Goal: Transaction & Acquisition: Book appointment/travel/reservation

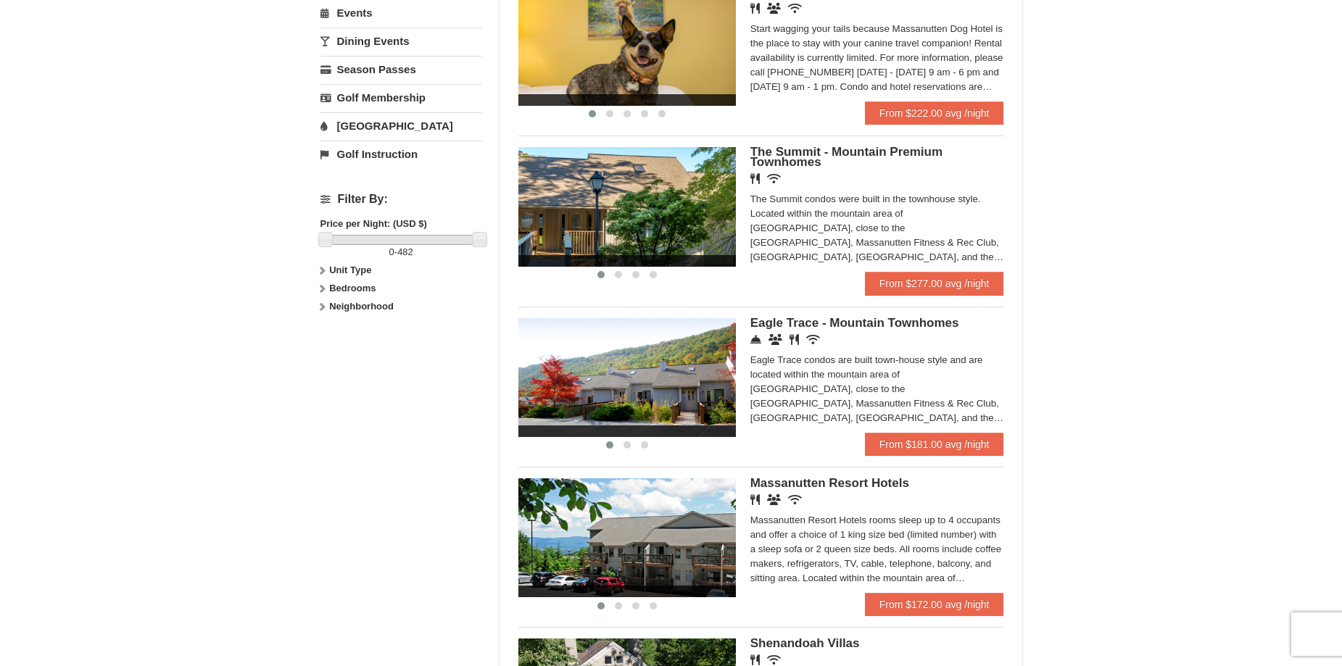
scroll to position [507, 0]
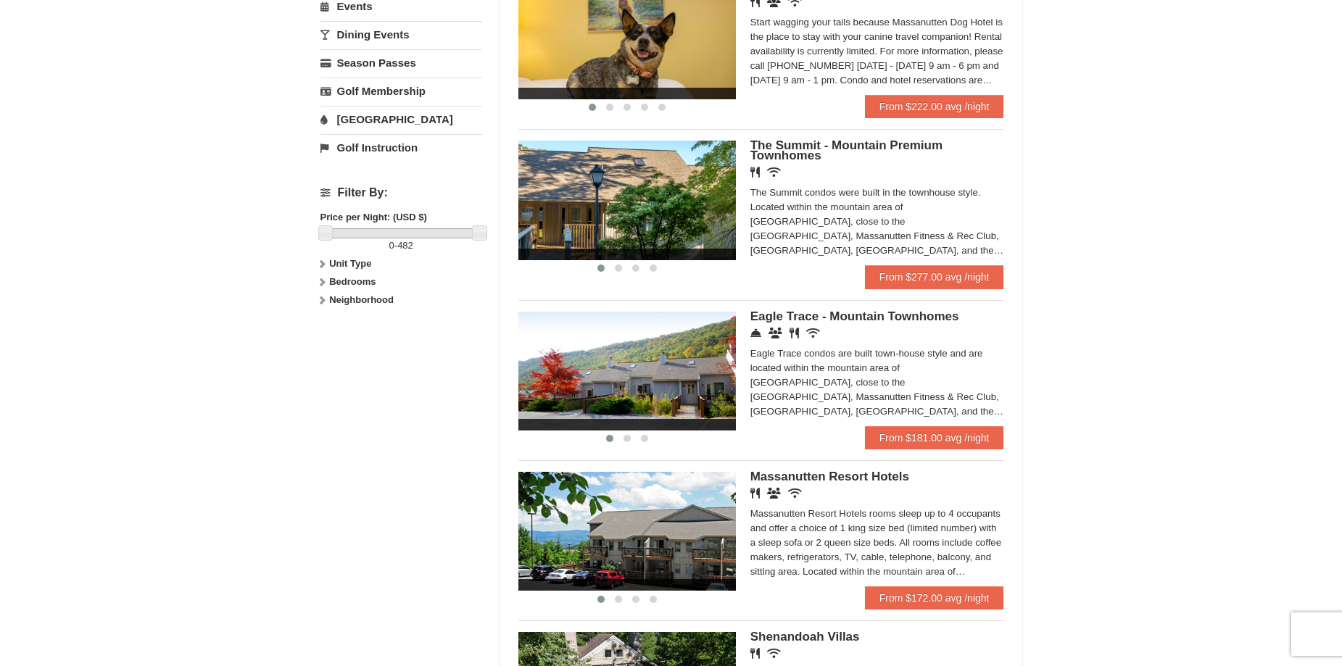
click at [658, 357] on img at bounding box center [626, 371] width 217 height 119
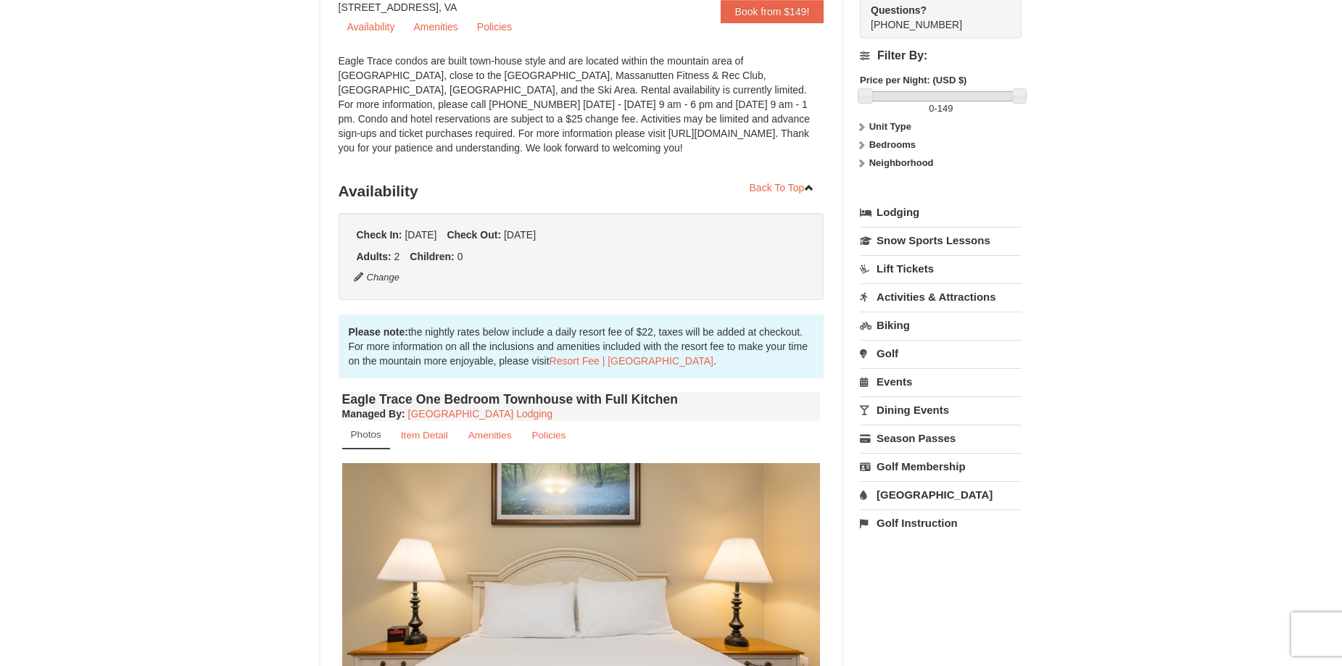
scroll to position [290, 0]
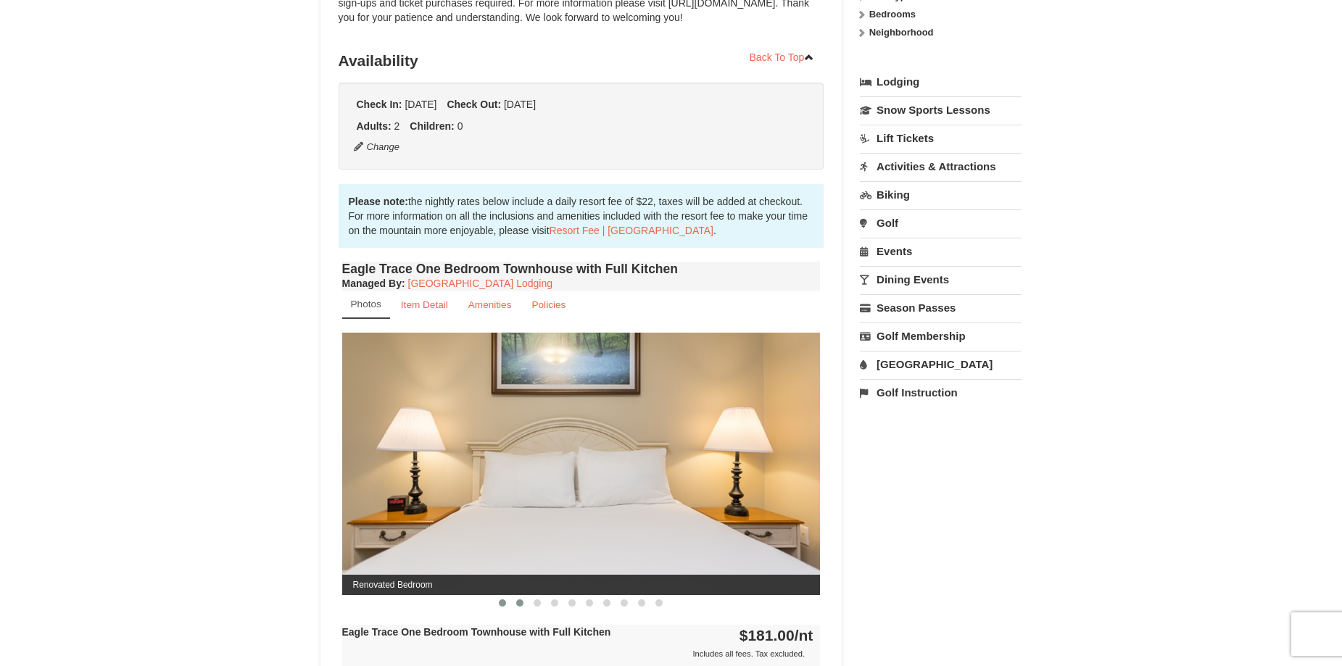
click at [520, 605] on span at bounding box center [519, 603] width 7 height 7
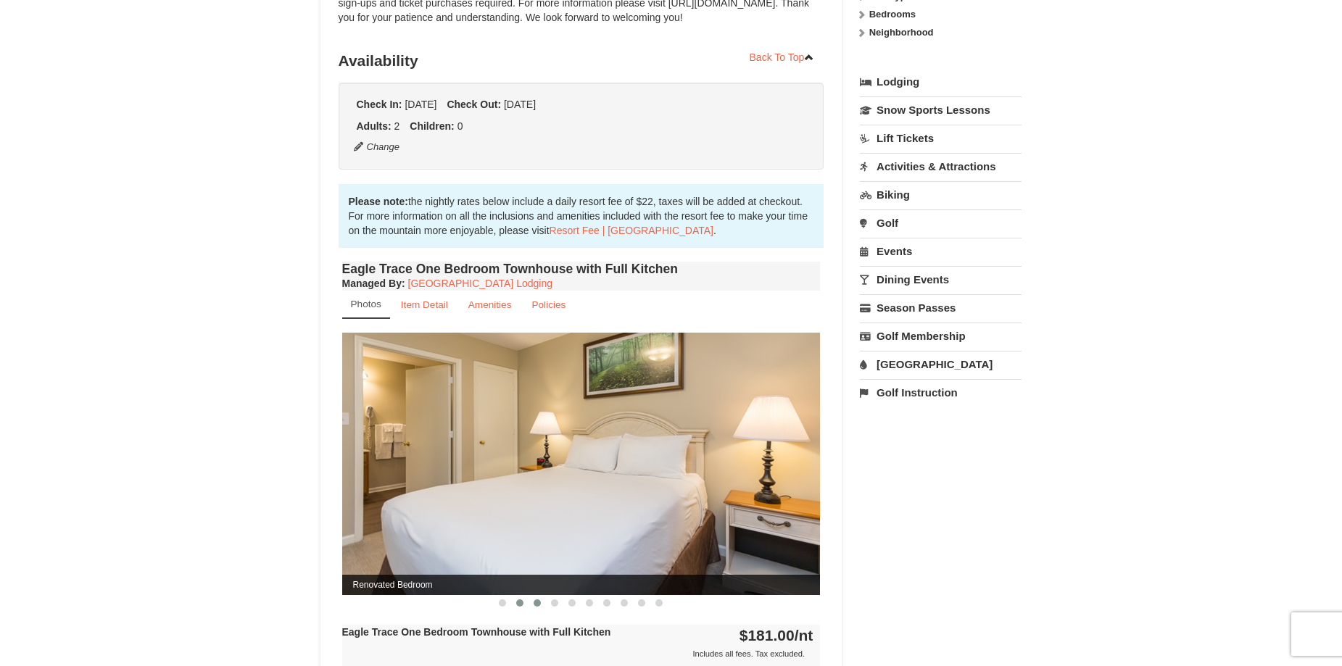
click at [540, 602] on span at bounding box center [537, 603] width 7 height 7
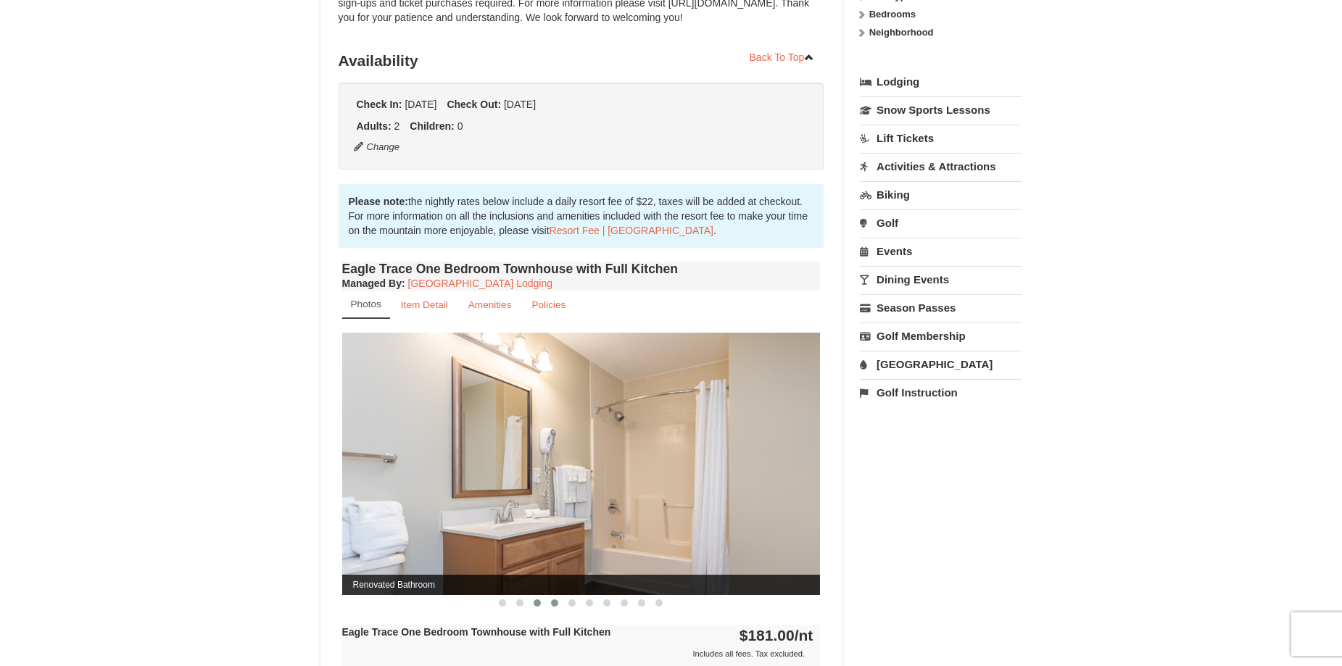
click at [553, 605] on span at bounding box center [554, 603] width 7 height 7
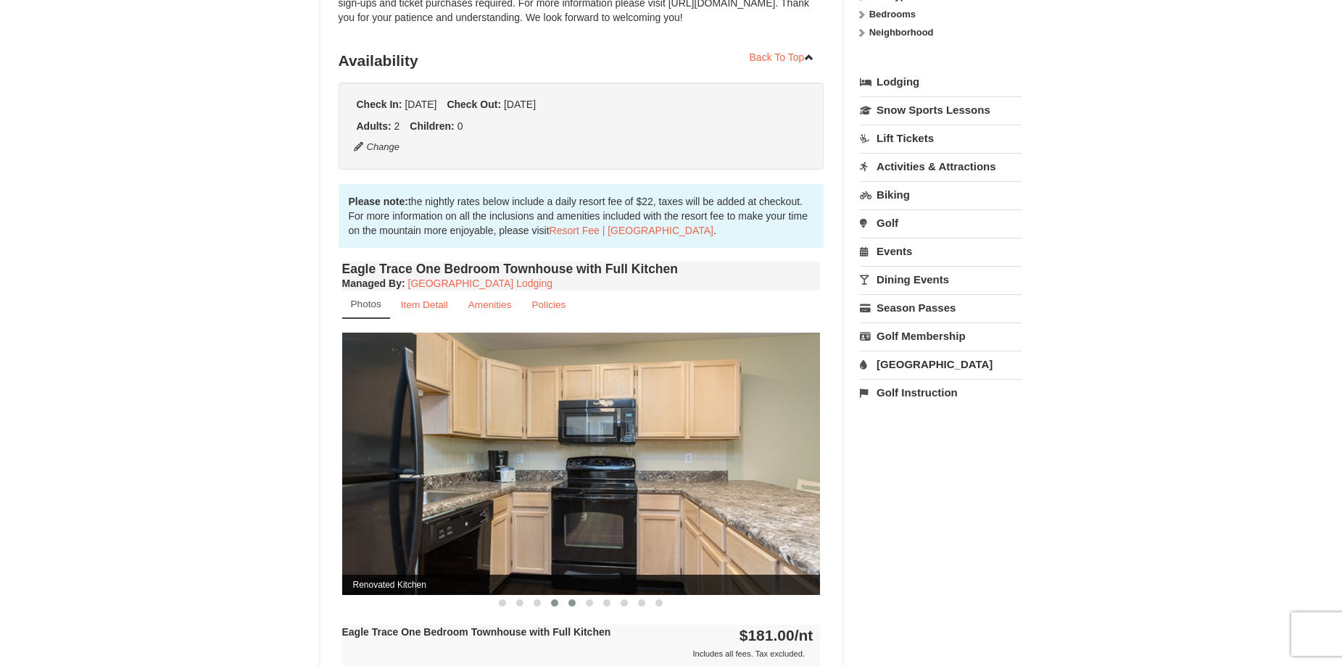
click at [567, 605] on button at bounding box center [571, 603] width 17 height 14
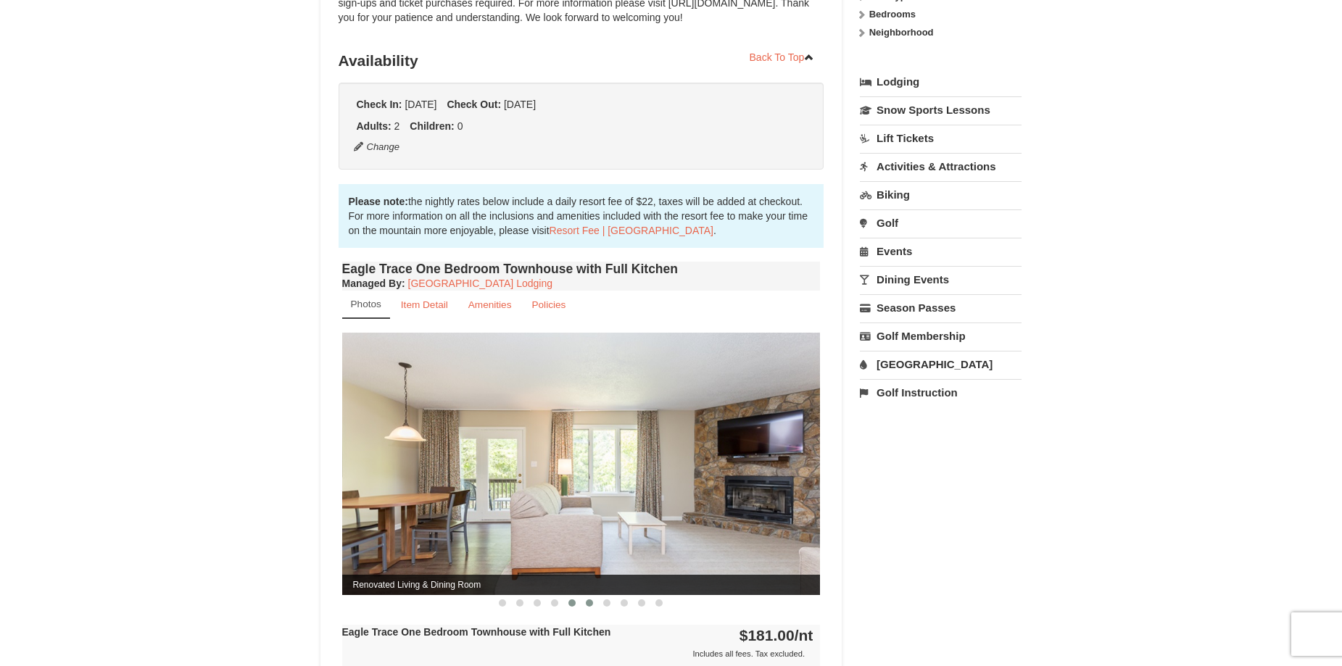
click at [584, 605] on button at bounding box center [589, 603] width 17 height 14
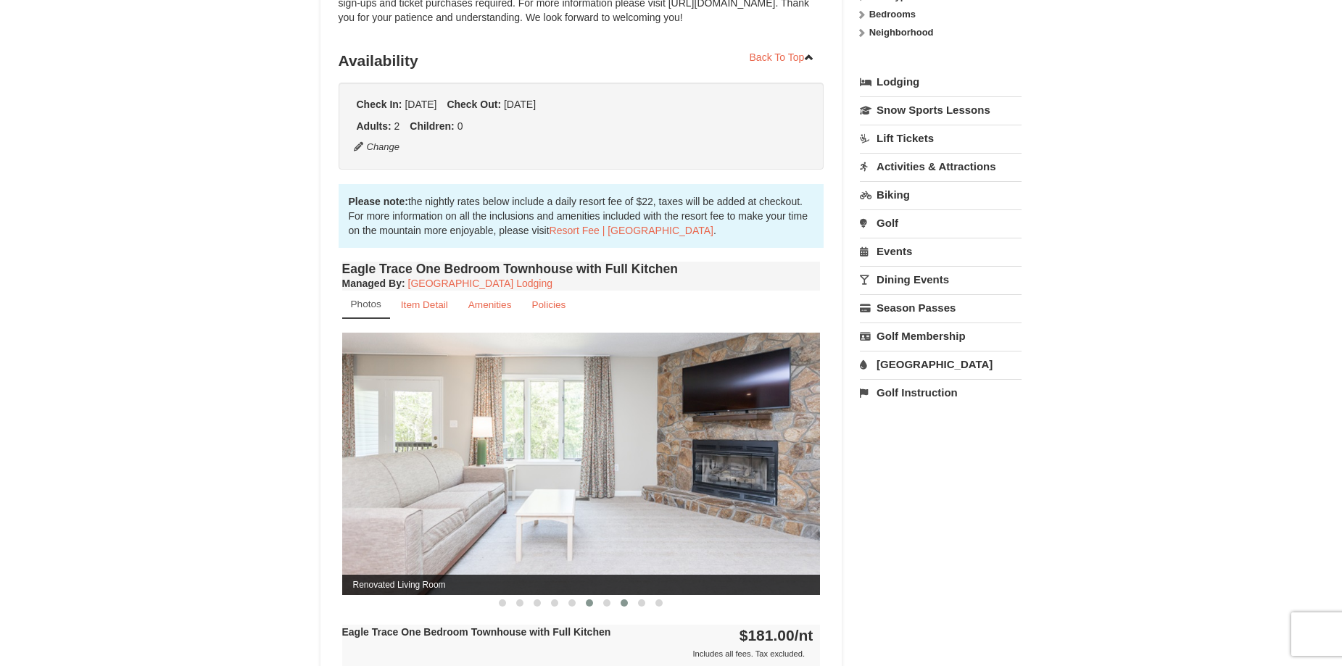
click at [626, 605] on span at bounding box center [624, 603] width 7 height 7
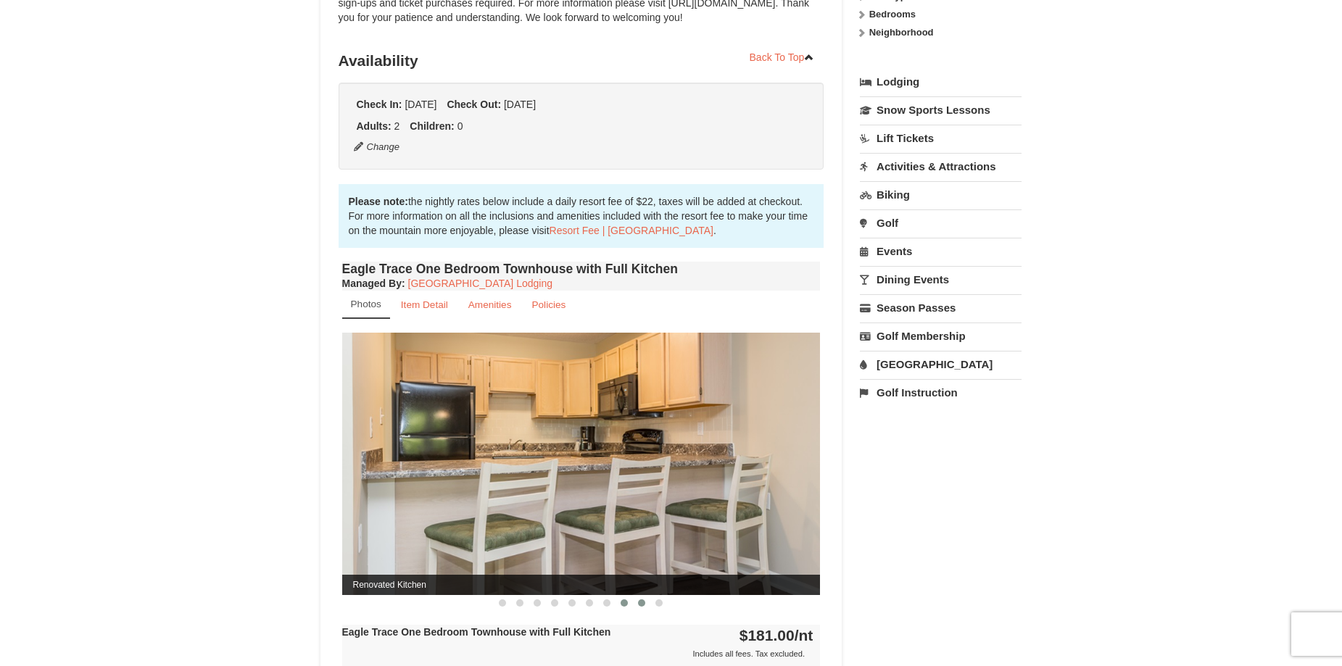
click at [638, 600] on span at bounding box center [641, 603] width 7 height 7
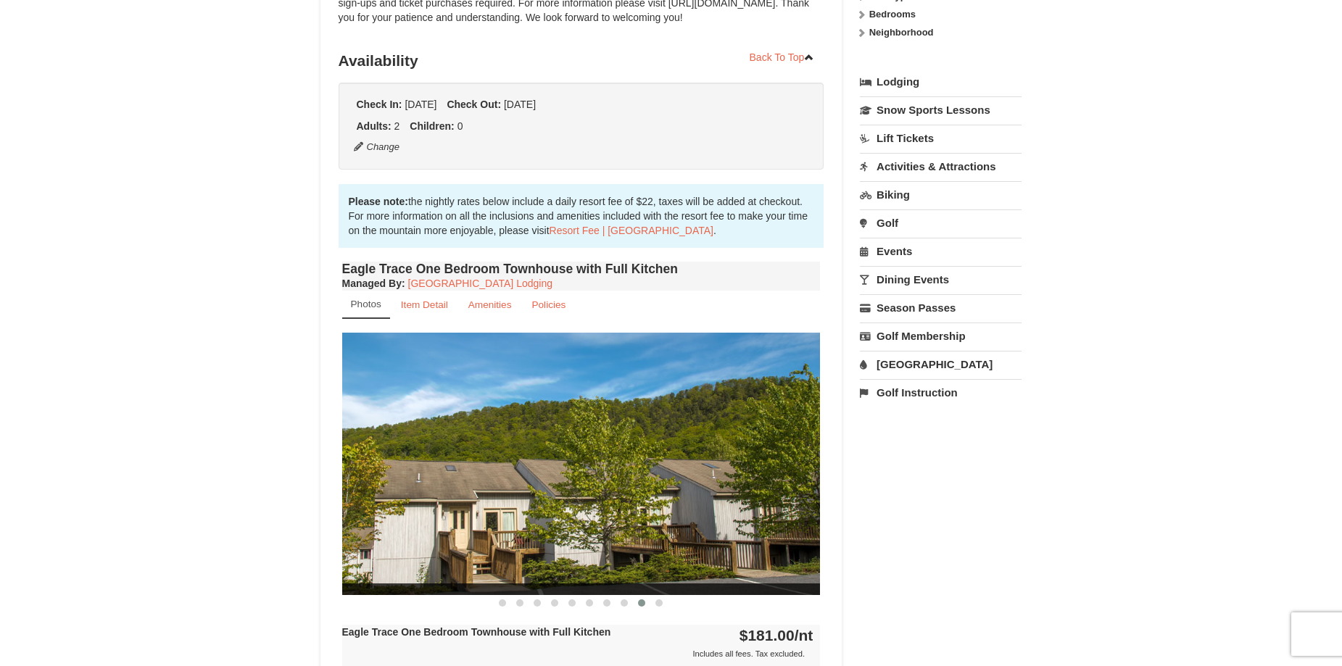
click at [661, 595] on div at bounding box center [581, 602] width 478 height 15
click at [659, 600] on button at bounding box center [658, 603] width 17 height 14
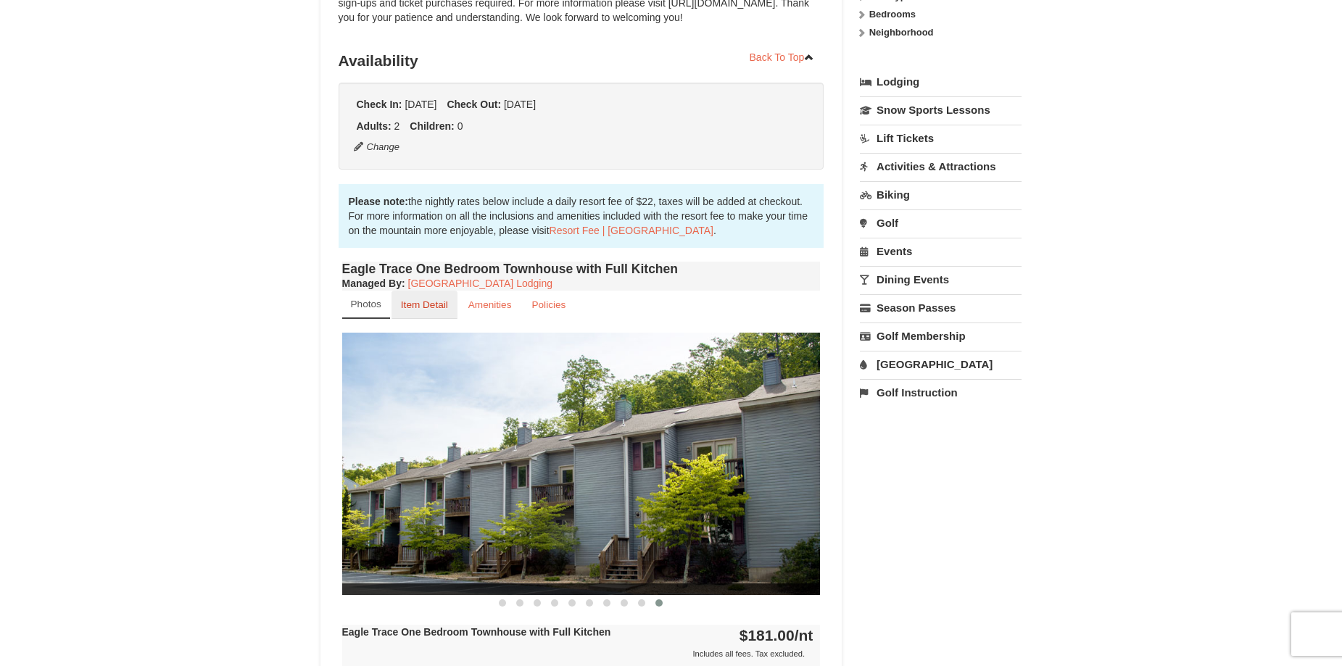
click at [424, 309] on small "Item Detail" at bounding box center [424, 304] width 47 height 11
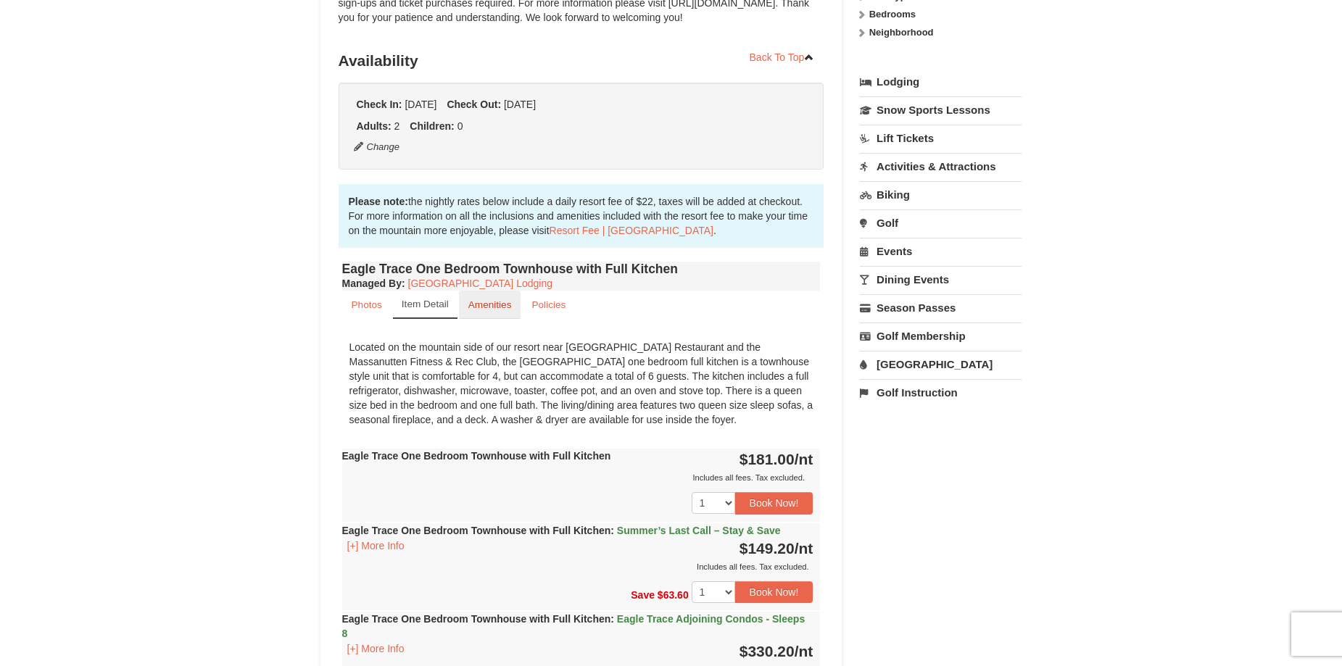
click at [503, 305] on small "Amenities" at bounding box center [489, 304] width 43 height 11
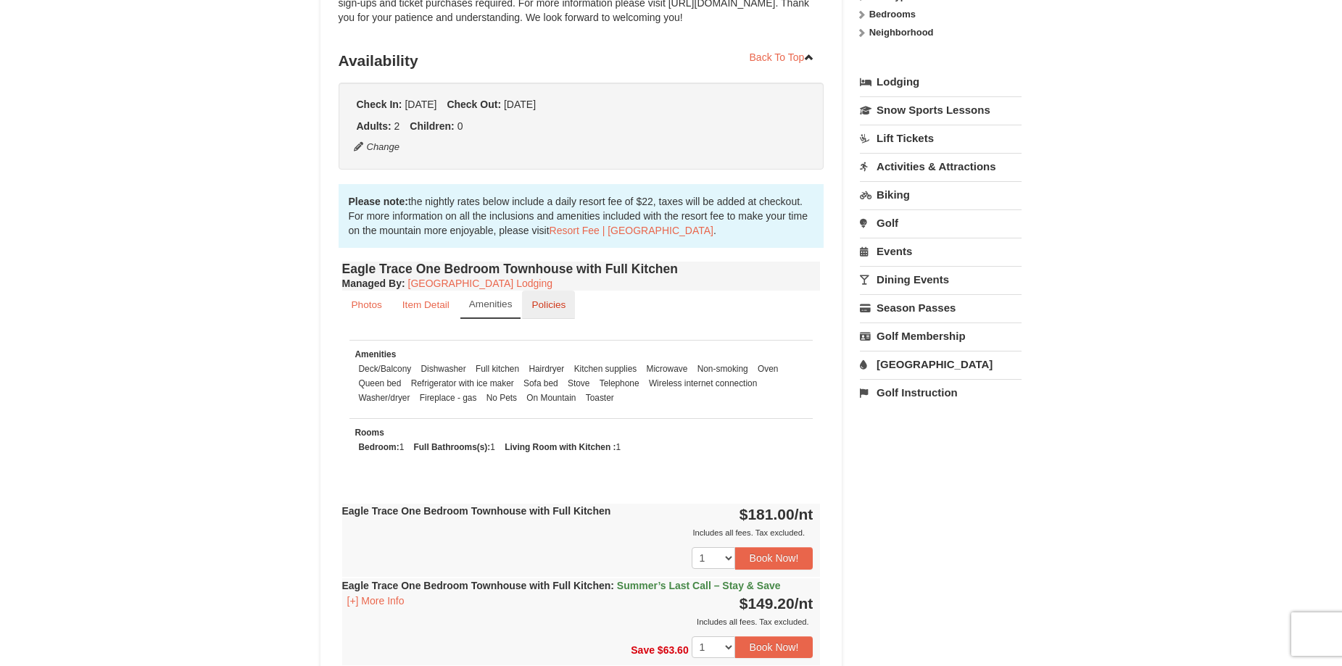
click at [551, 313] on link "Policies" at bounding box center [548, 305] width 53 height 28
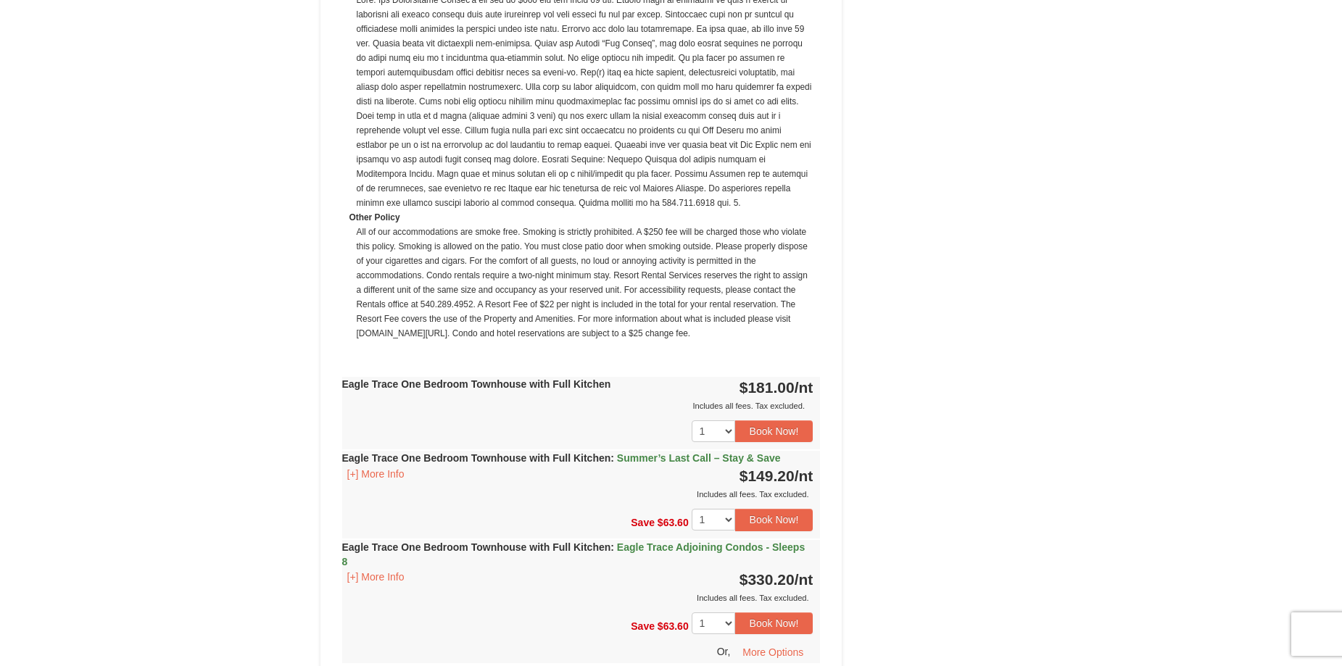
scroll to position [1087, 0]
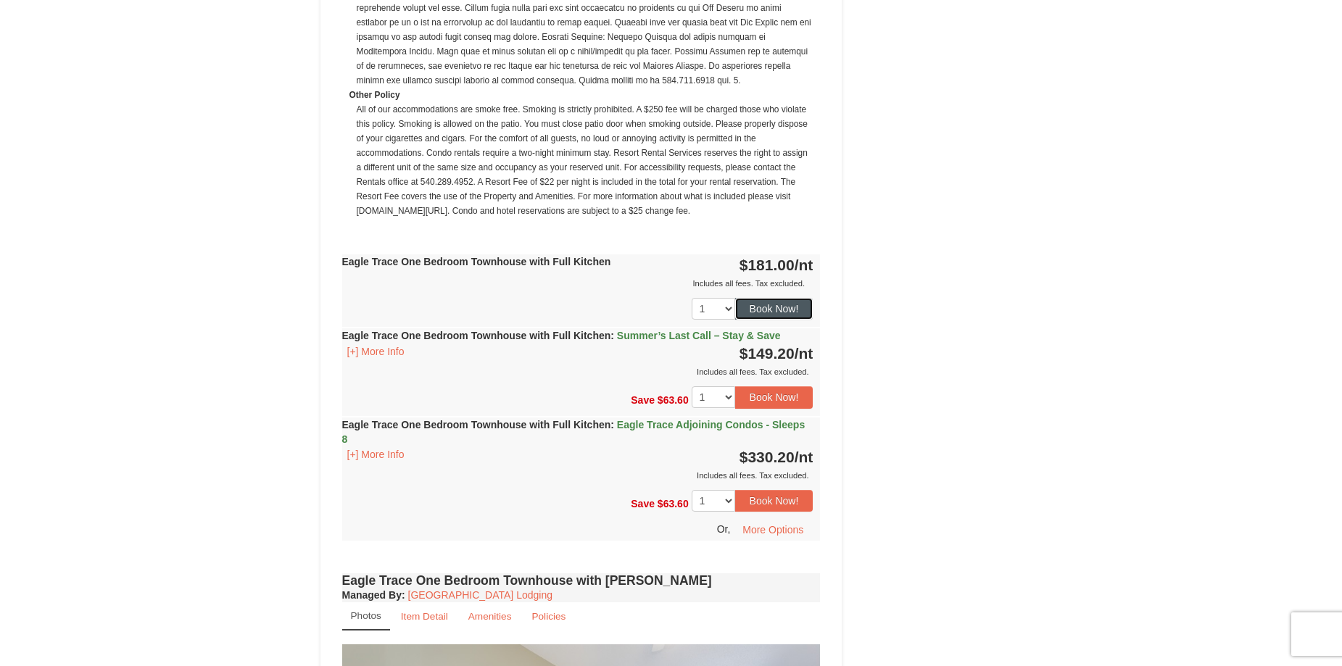
click at [762, 309] on button "Book Now!" at bounding box center [774, 309] width 78 height 22
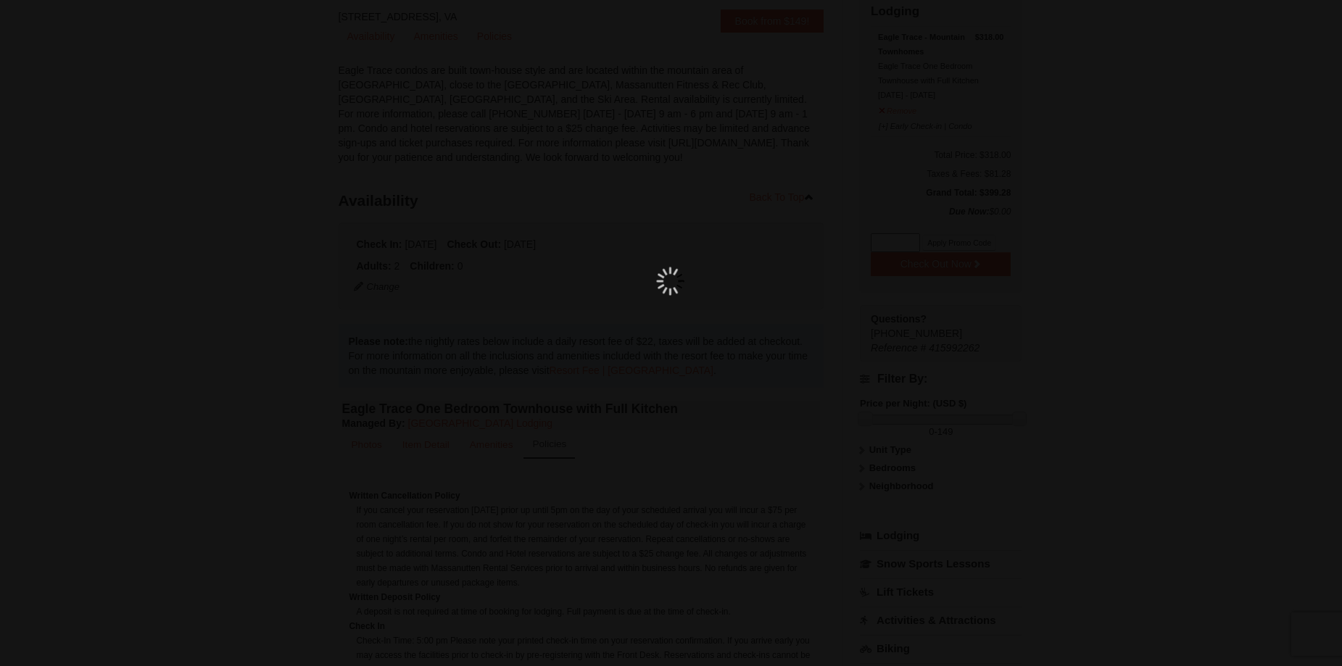
scroll to position [141, 0]
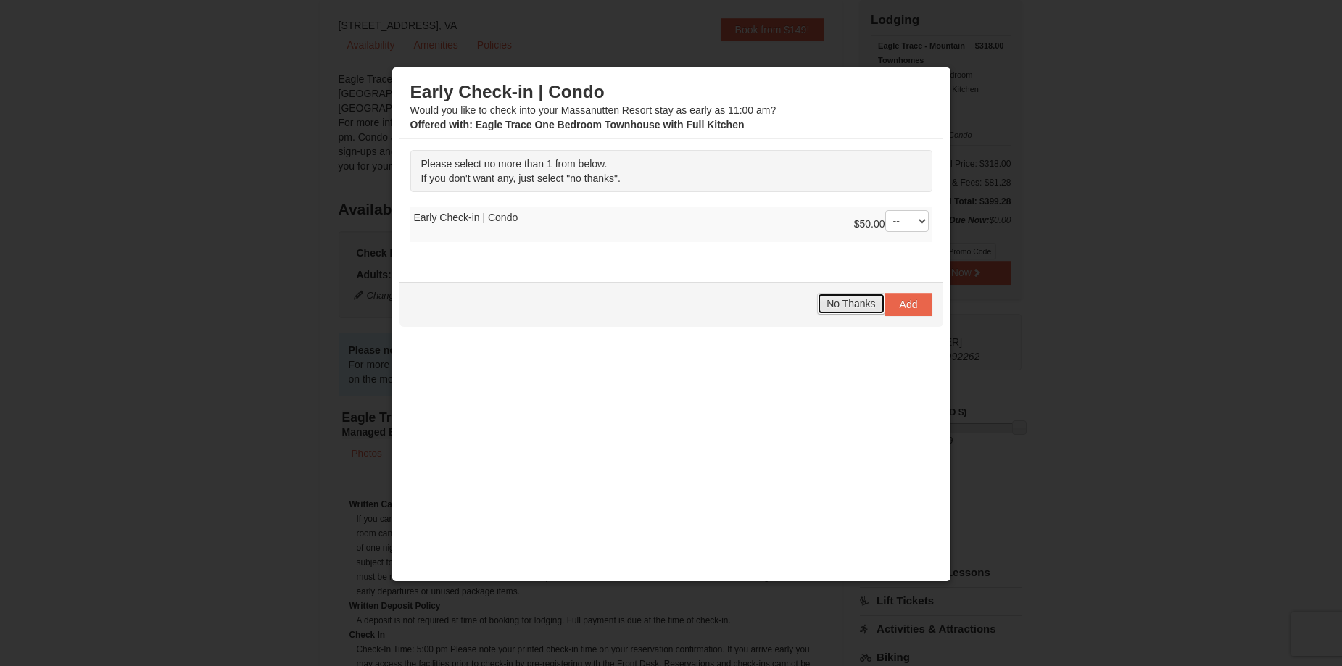
click at [847, 302] on span "No Thanks" at bounding box center [850, 304] width 49 height 12
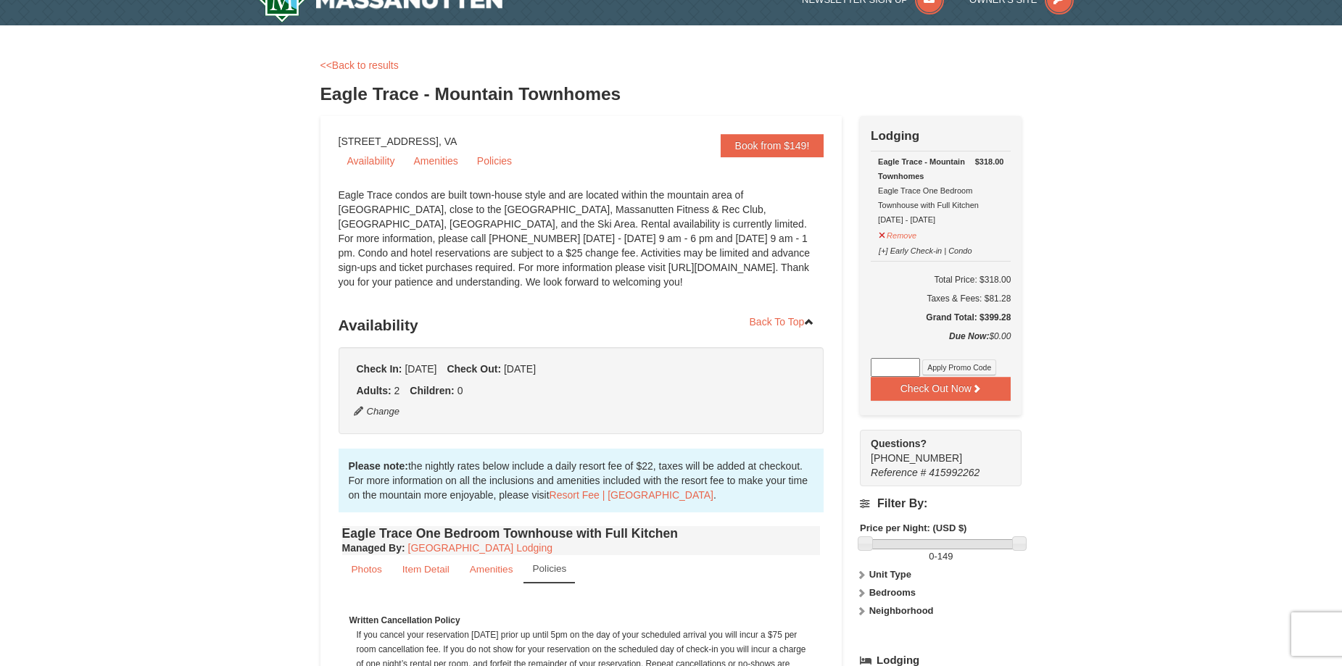
scroll to position [0, 0]
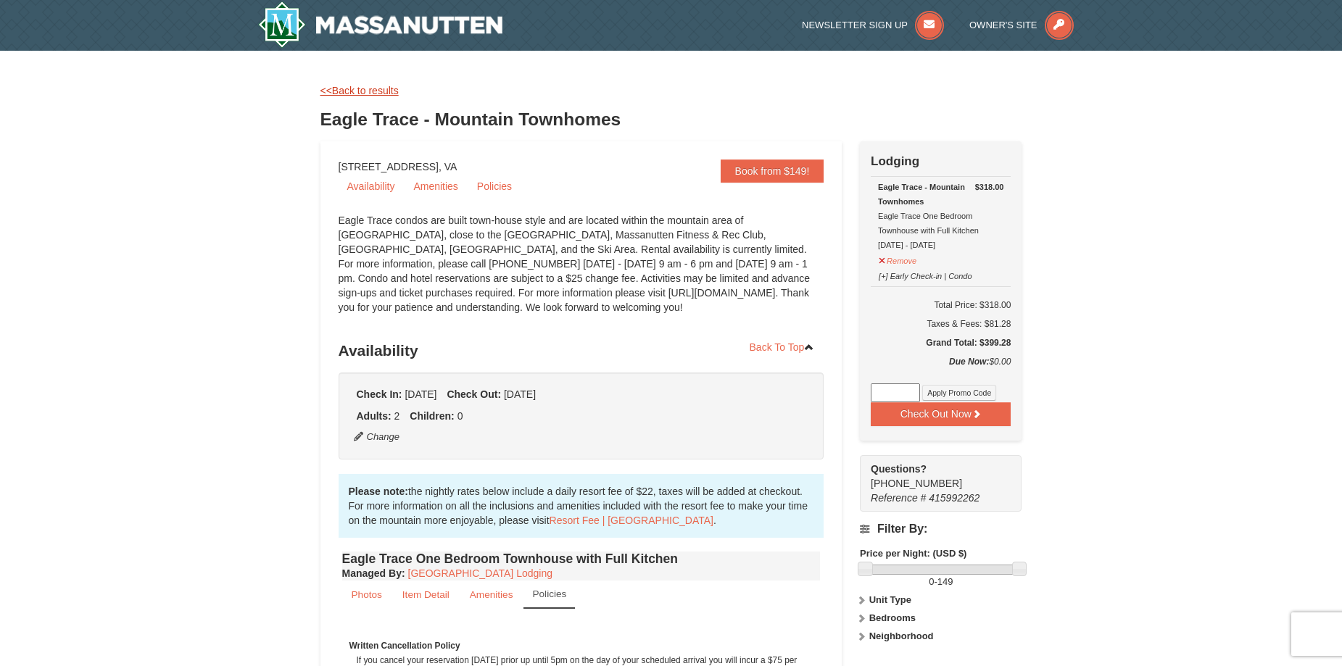
click at [370, 89] on link "<<Back to results" at bounding box center [359, 91] width 78 height 12
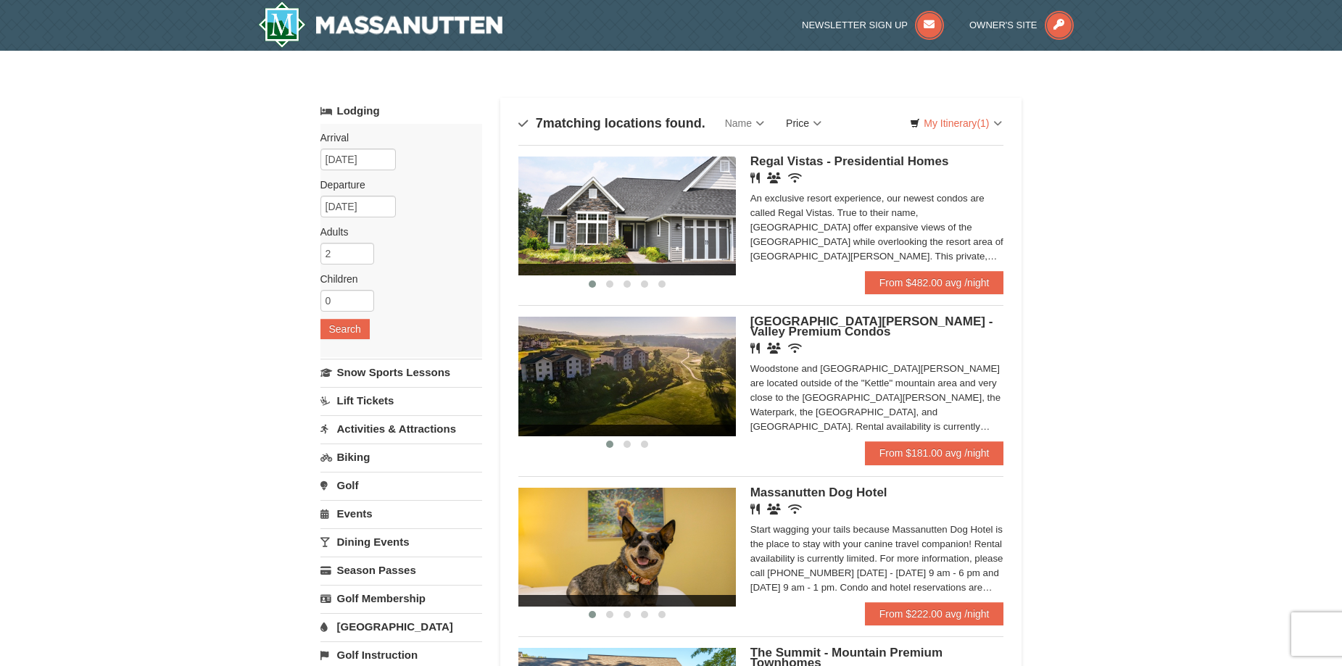
click at [807, 119] on link "Price" at bounding box center [803, 123] width 57 height 29
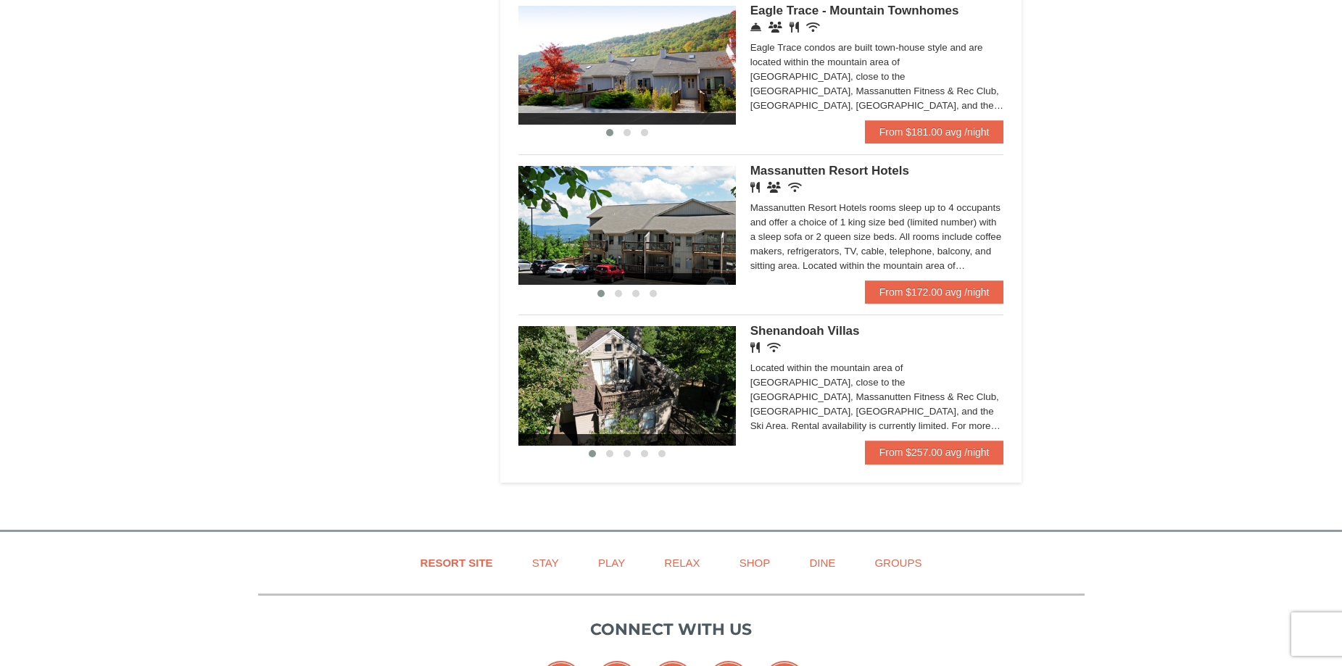
scroll to position [942, 0]
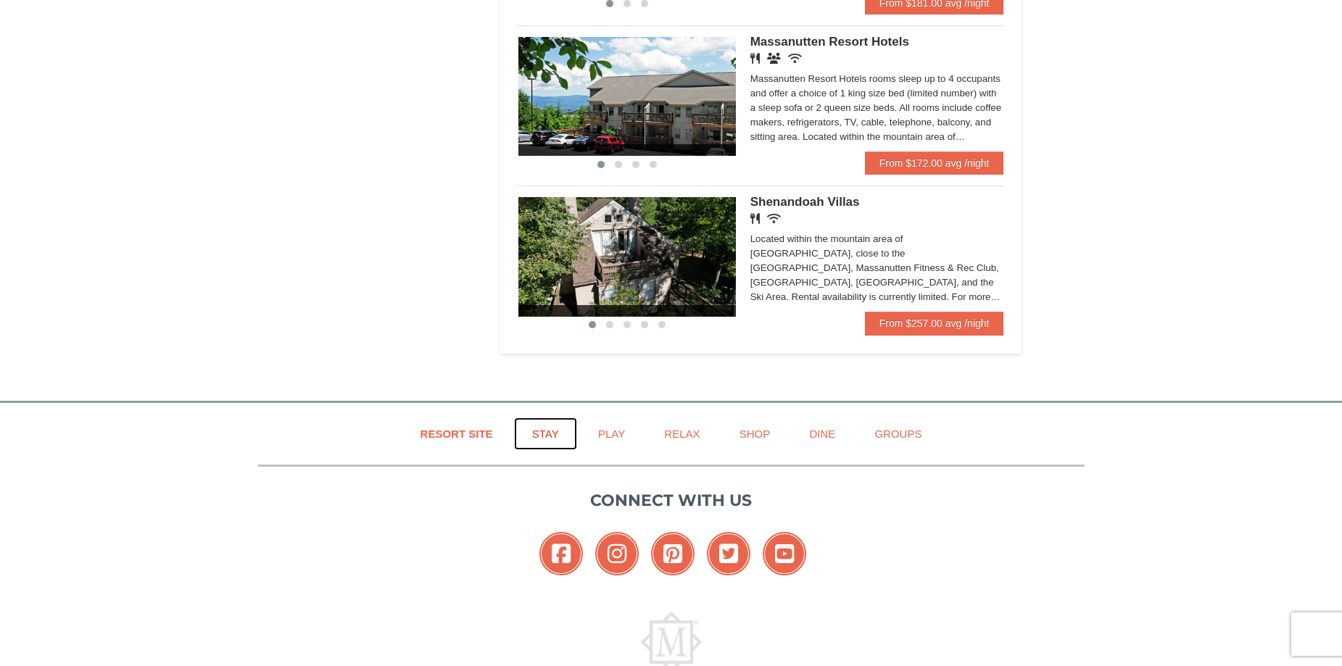
click at [547, 431] on link "Stay" at bounding box center [545, 434] width 63 height 33
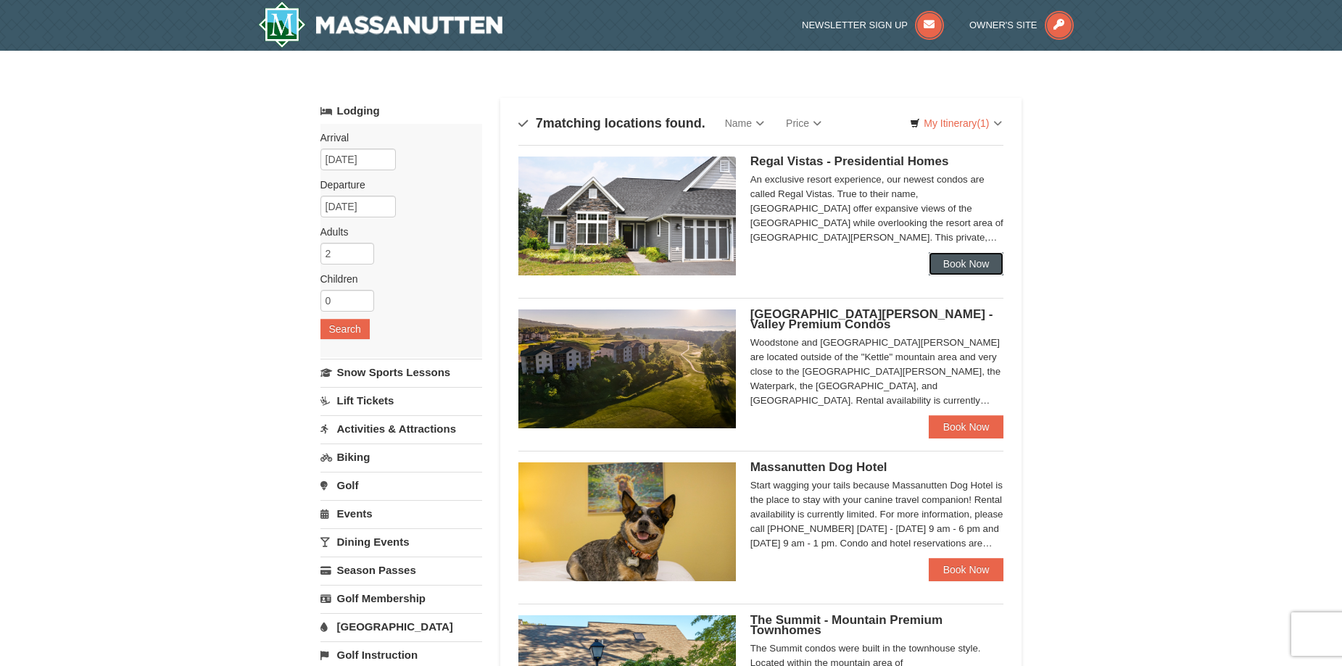
click at [941, 260] on link "Book Now" at bounding box center [966, 263] width 75 height 23
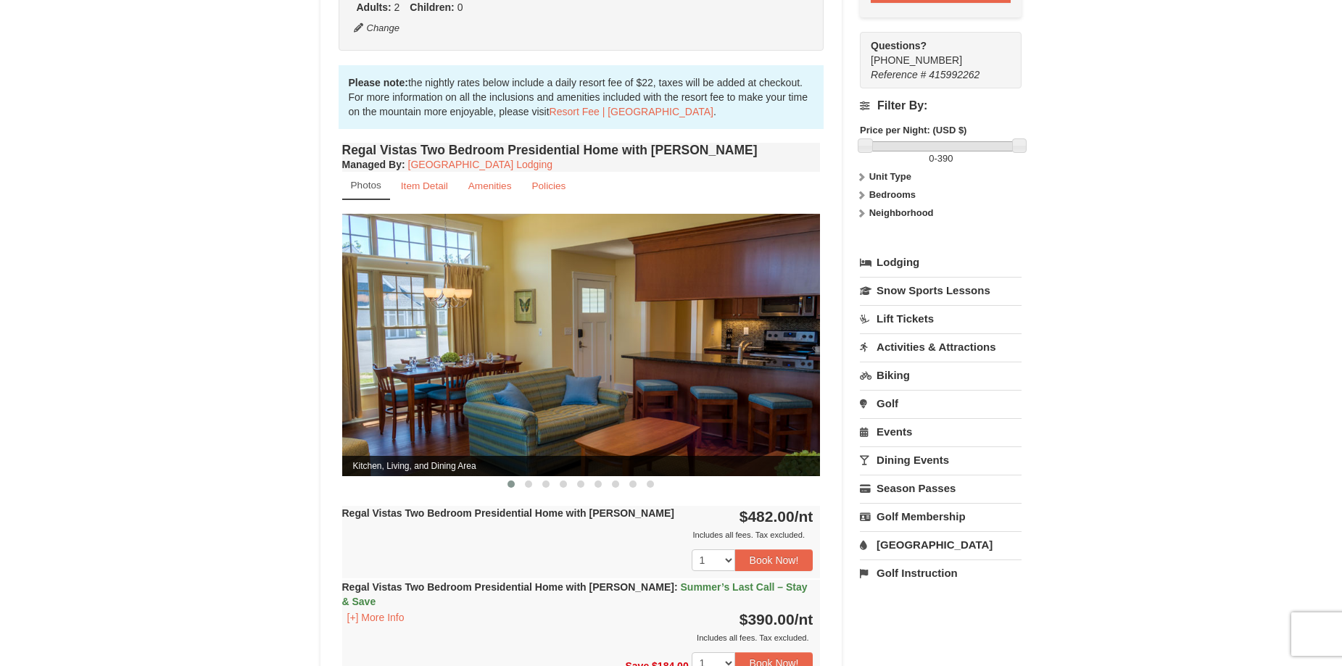
scroll to position [435, 0]
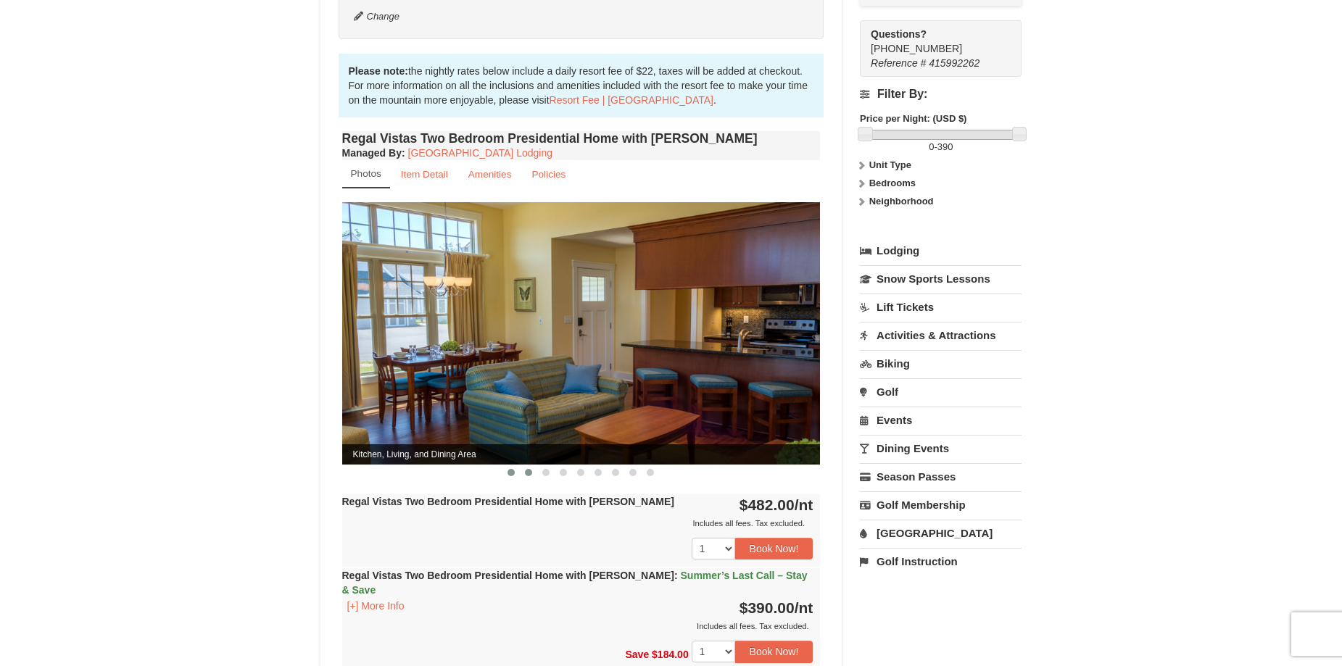
click at [528, 465] on button at bounding box center [528, 472] width 17 height 14
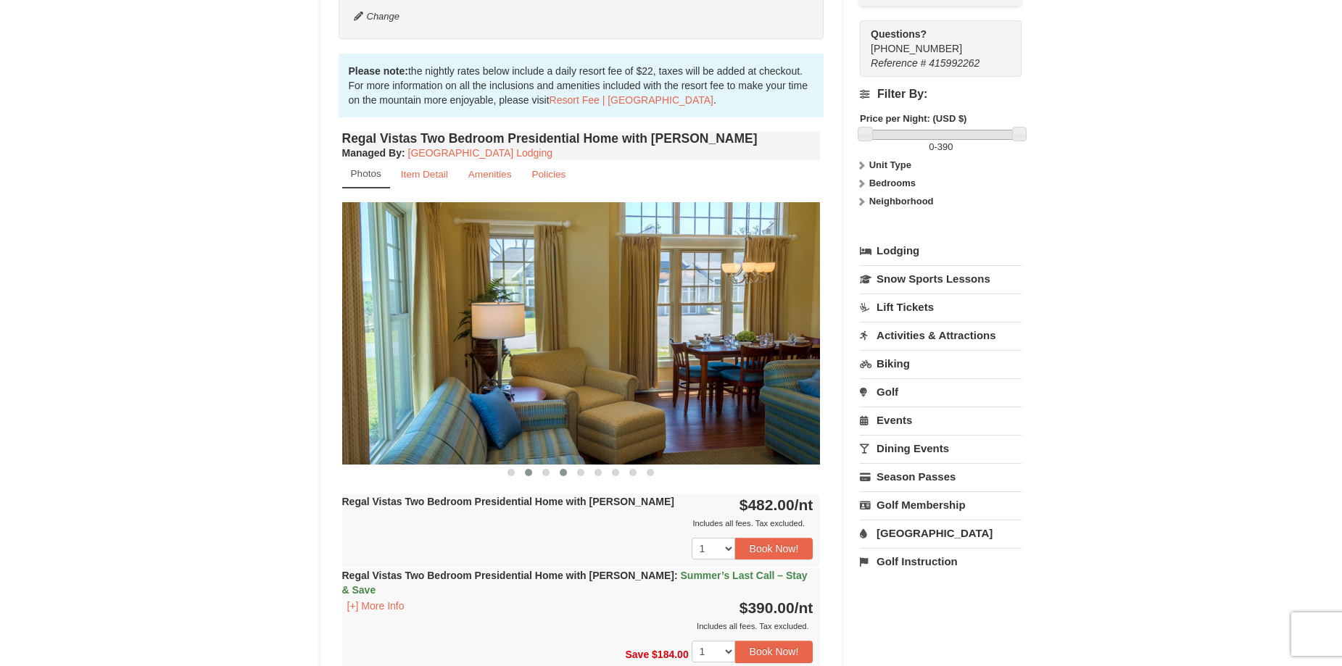
click at [563, 469] on span at bounding box center [563, 472] width 7 height 7
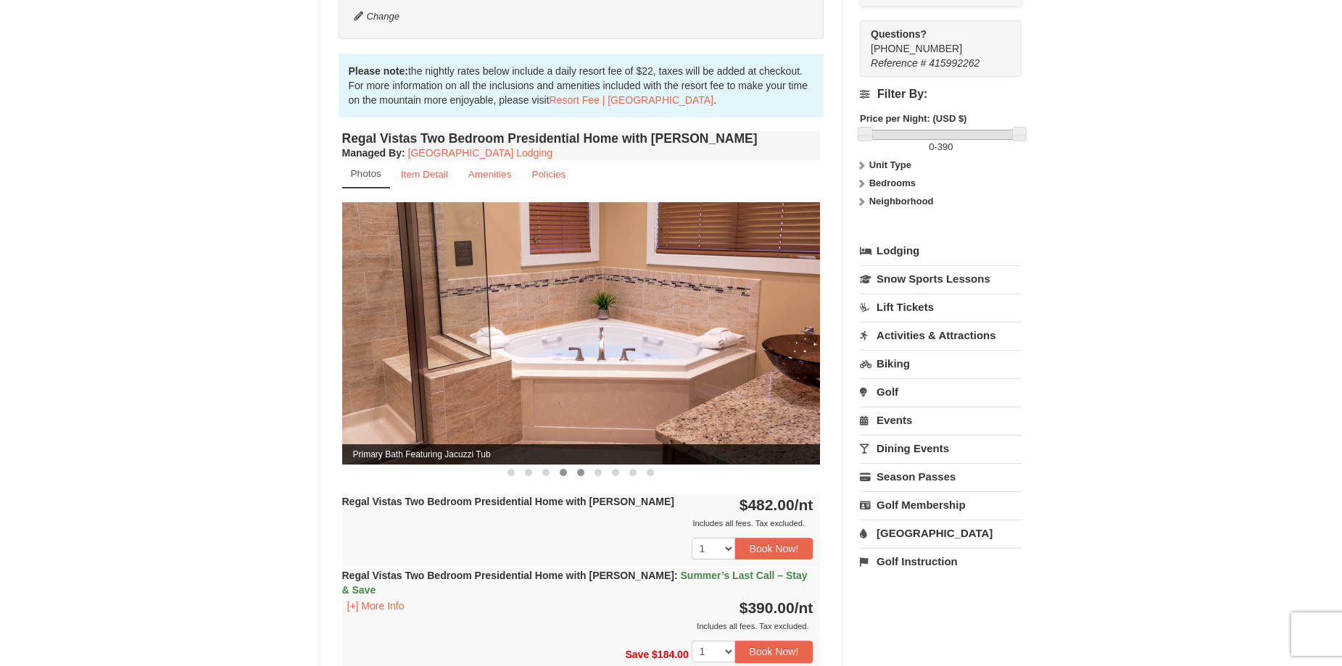
click at [584, 465] on button at bounding box center [580, 472] width 17 height 14
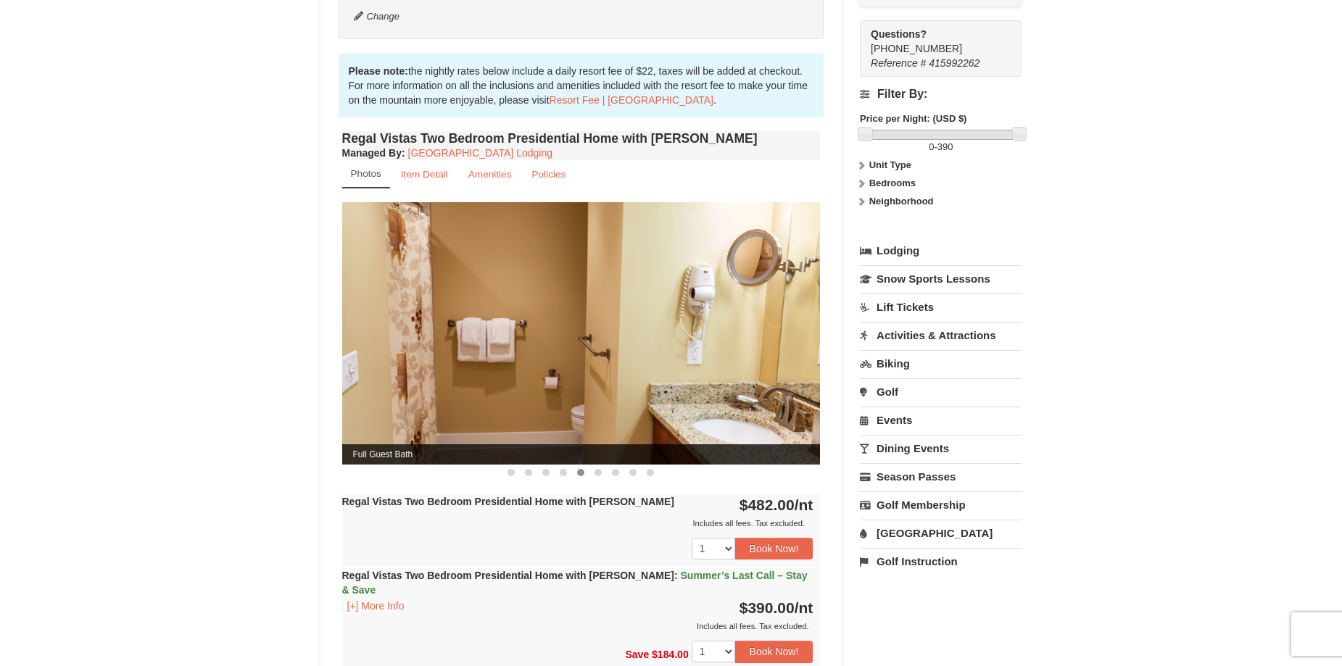
click at [608, 449] on span "Full Guest Bath" at bounding box center [581, 454] width 478 height 20
click at [628, 465] on button at bounding box center [632, 472] width 17 height 14
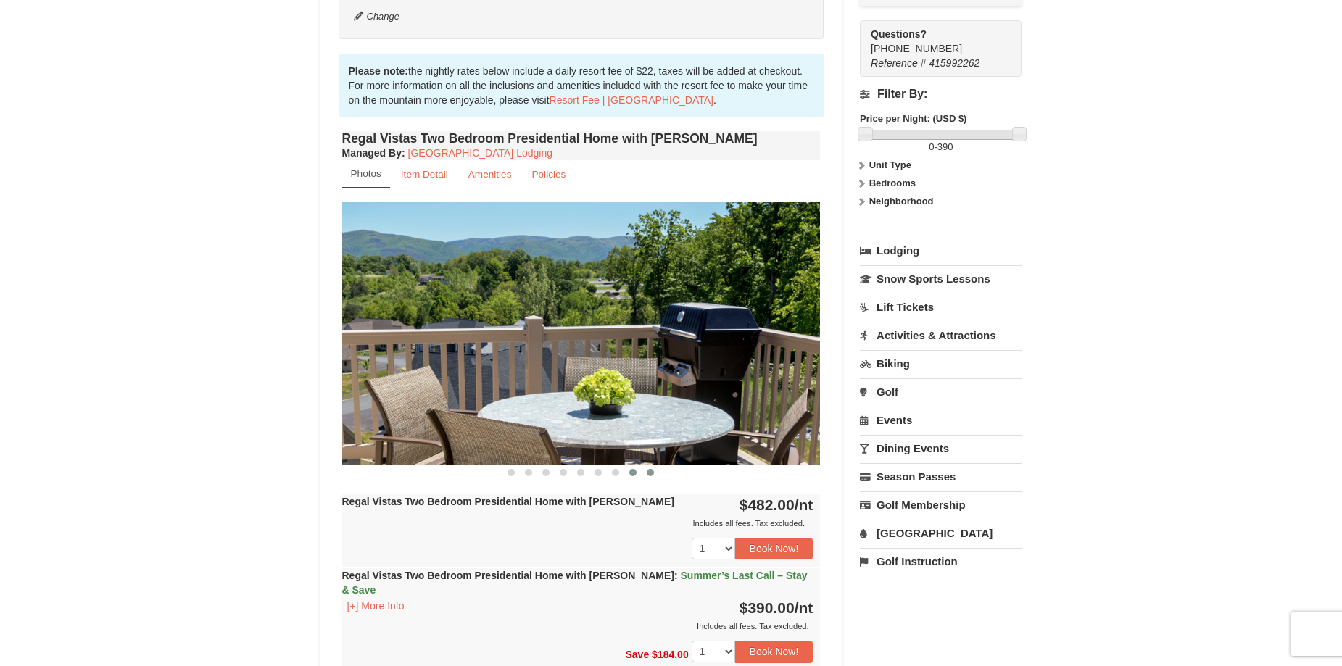
click at [644, 465] on button at bounding box center [650, 472] width 17 height 14
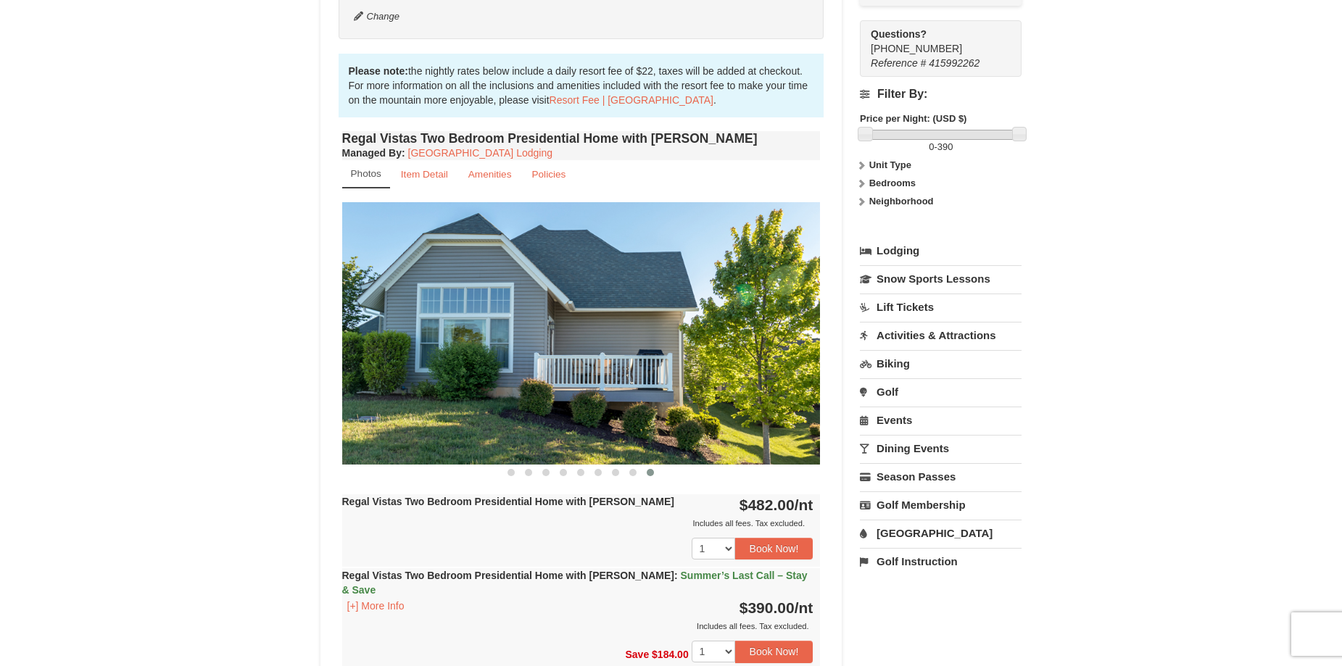
click at [665, 465] on div at bounding box center [581, 472] width 478 height 15
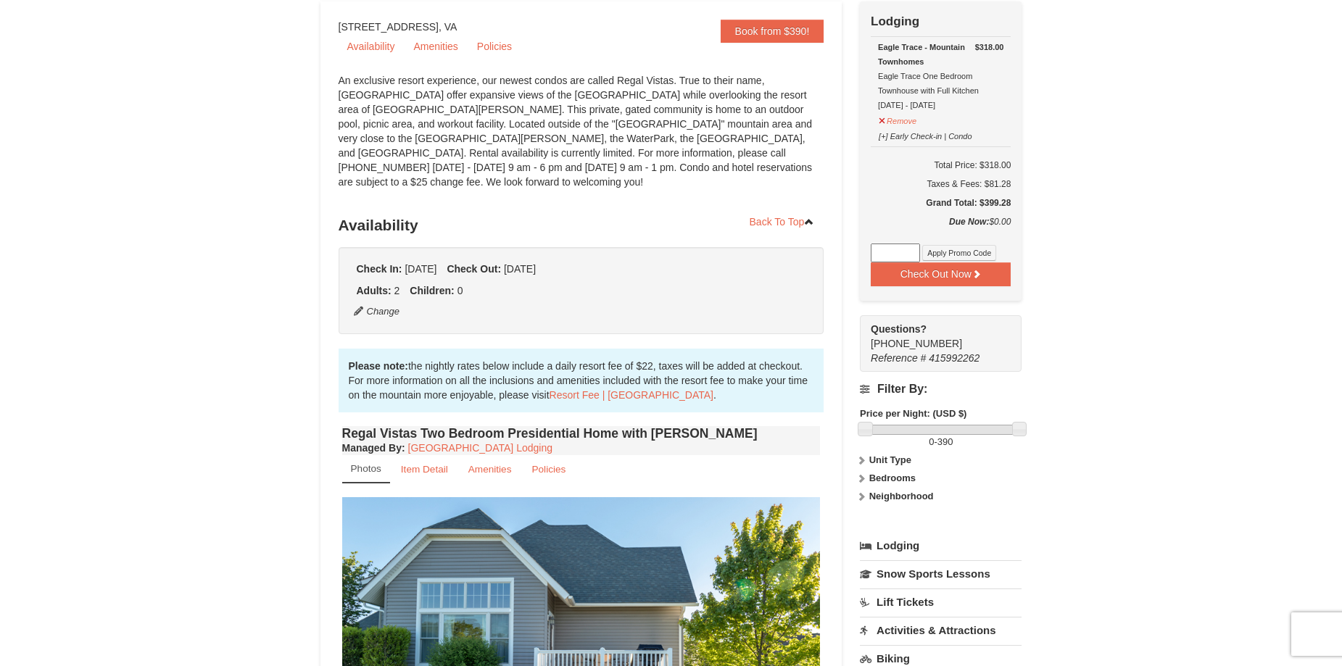
scroll to position [0, 0]
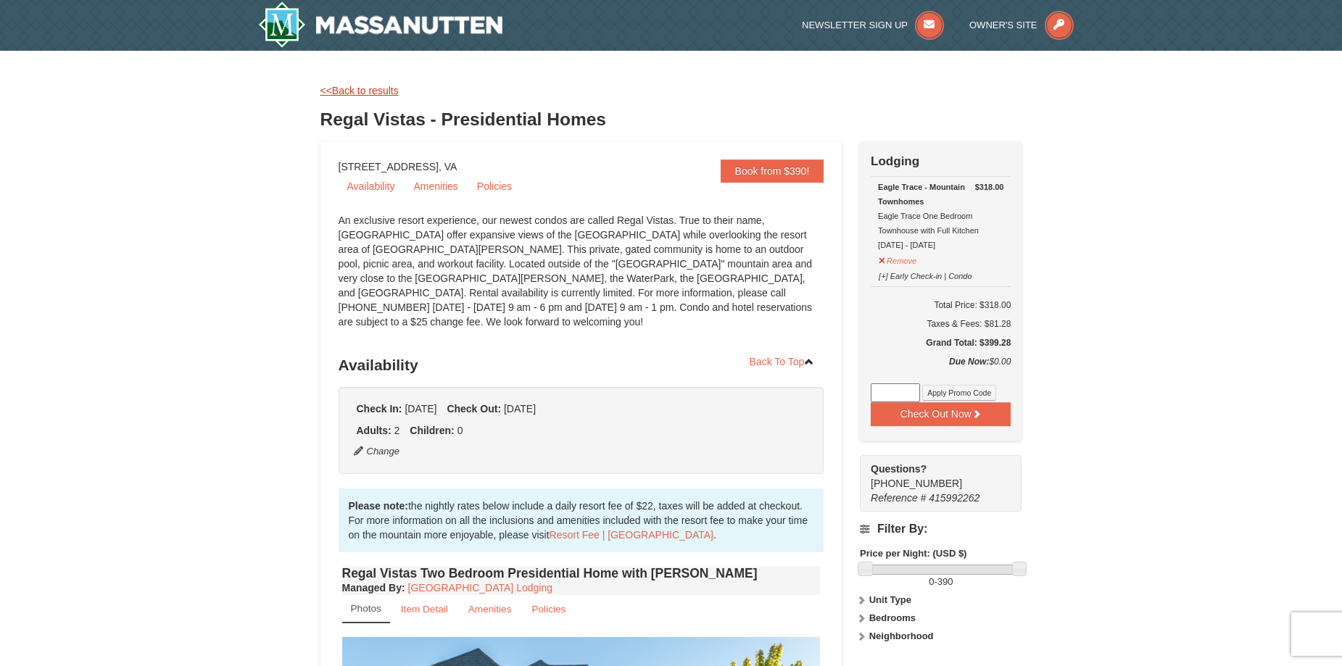
click at [365, 91] on link "<<Back to results" at bounding box center [359, 91] width 78 height 12
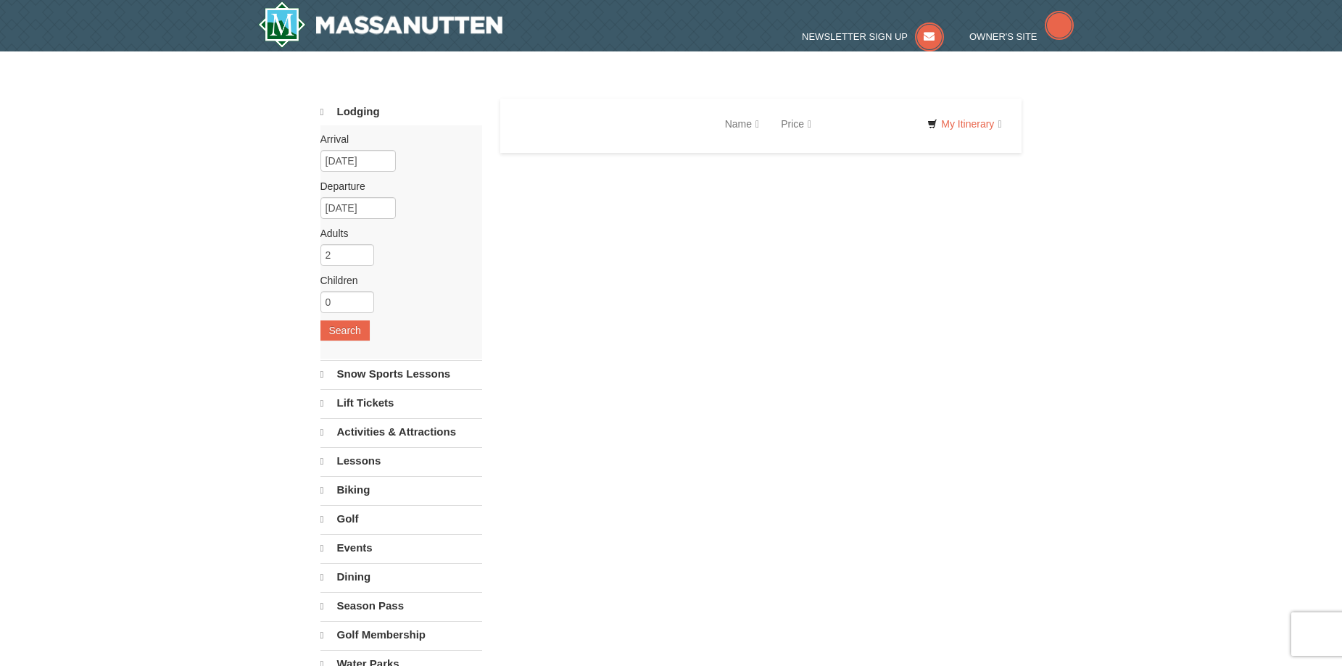
select select "9"
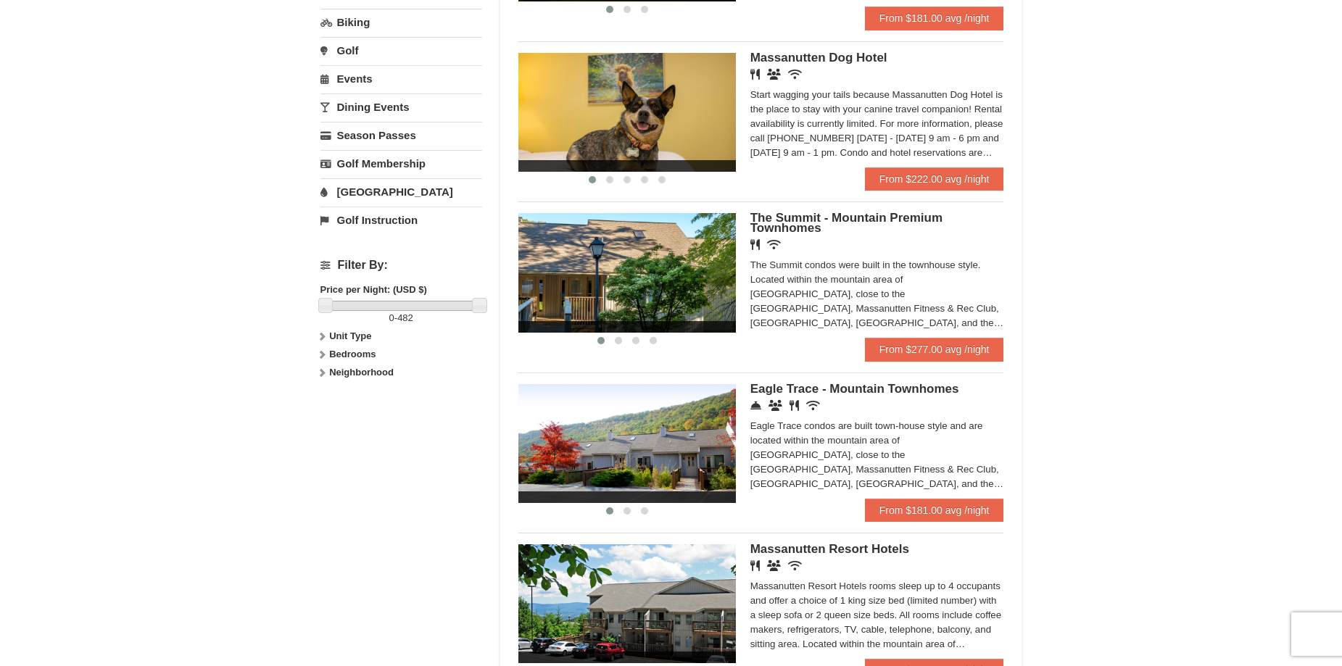
scroll to position [652, 0]
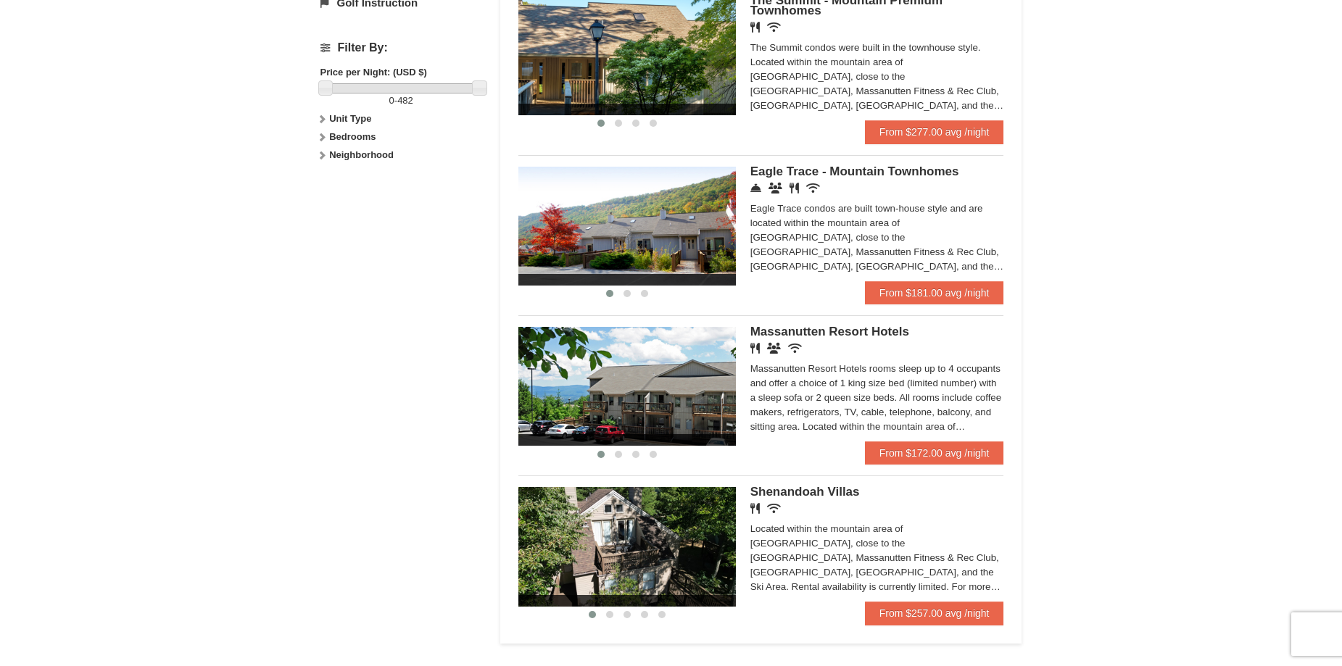
click at [701, 216] on img at bounding box center [626, 226] width 217 height 119
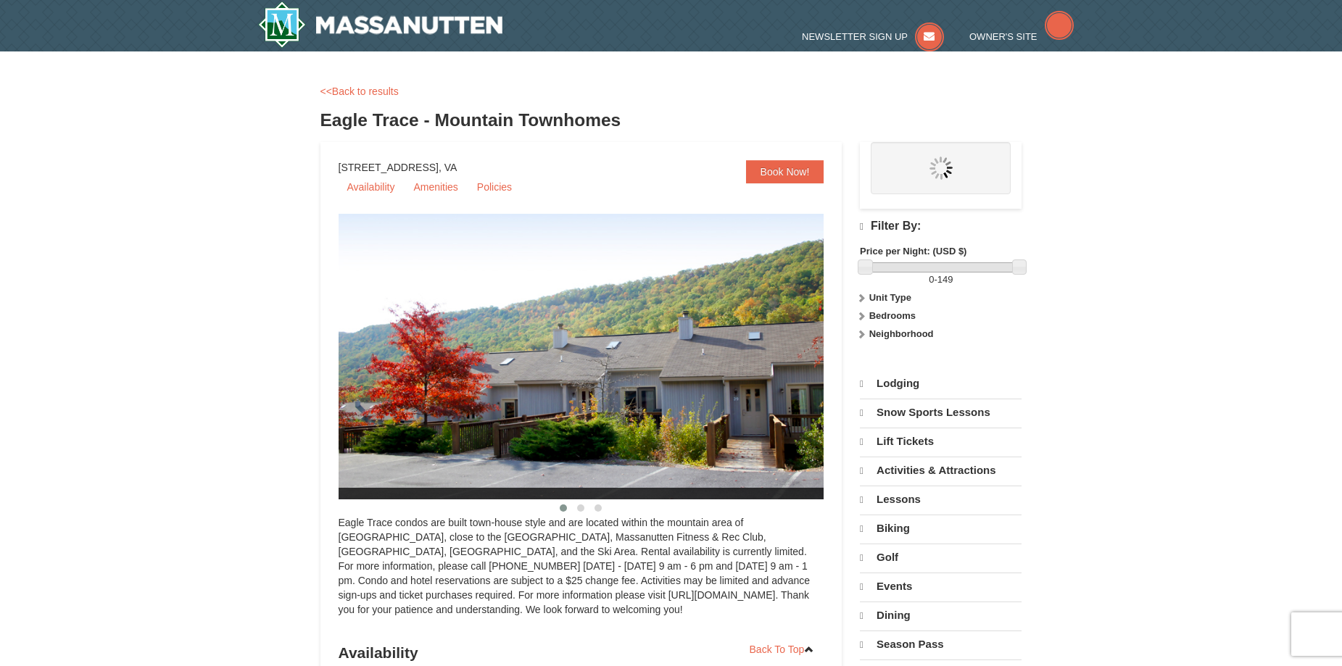
select select "9"
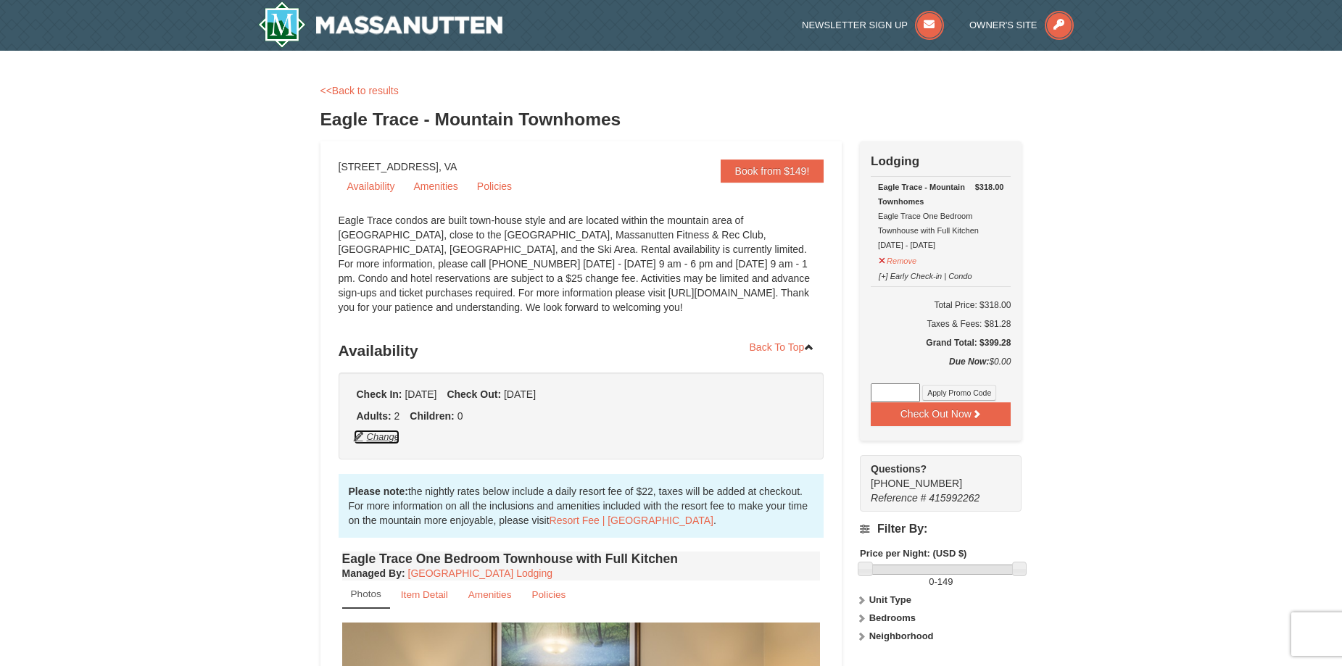
click at [386, 441] on button "Change" at bounding box center [377, 437] width 48 height 16
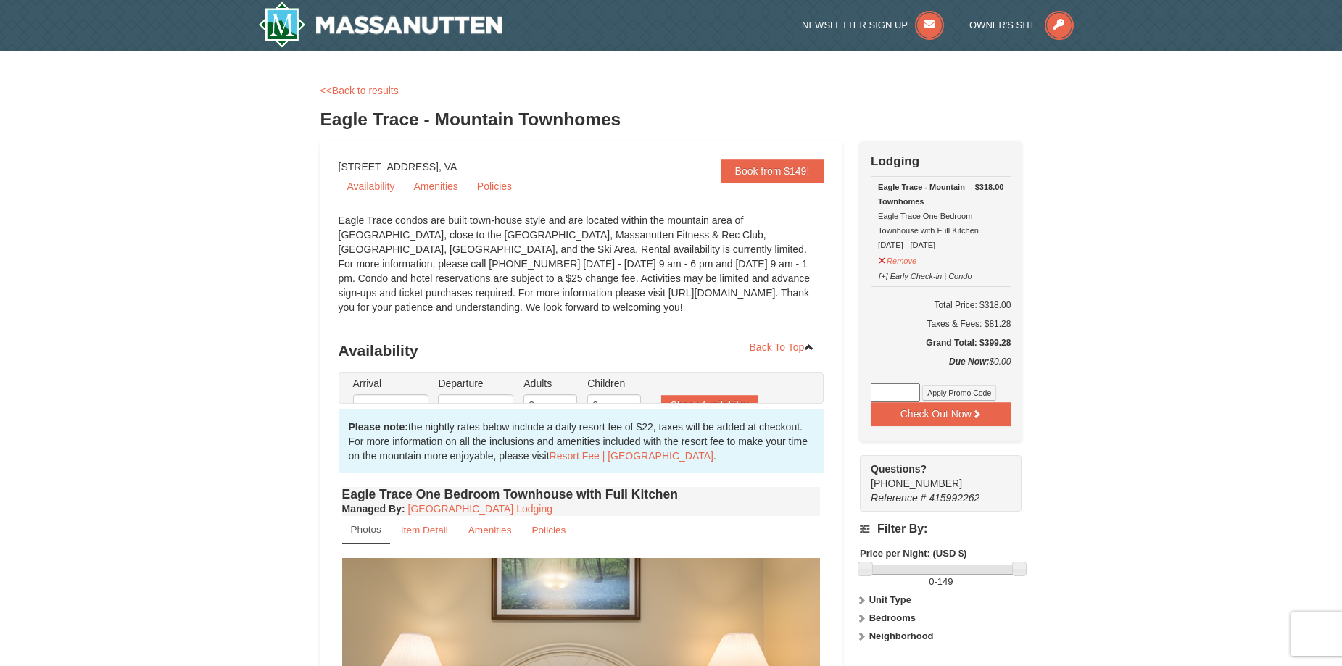
type input "[DATE]"
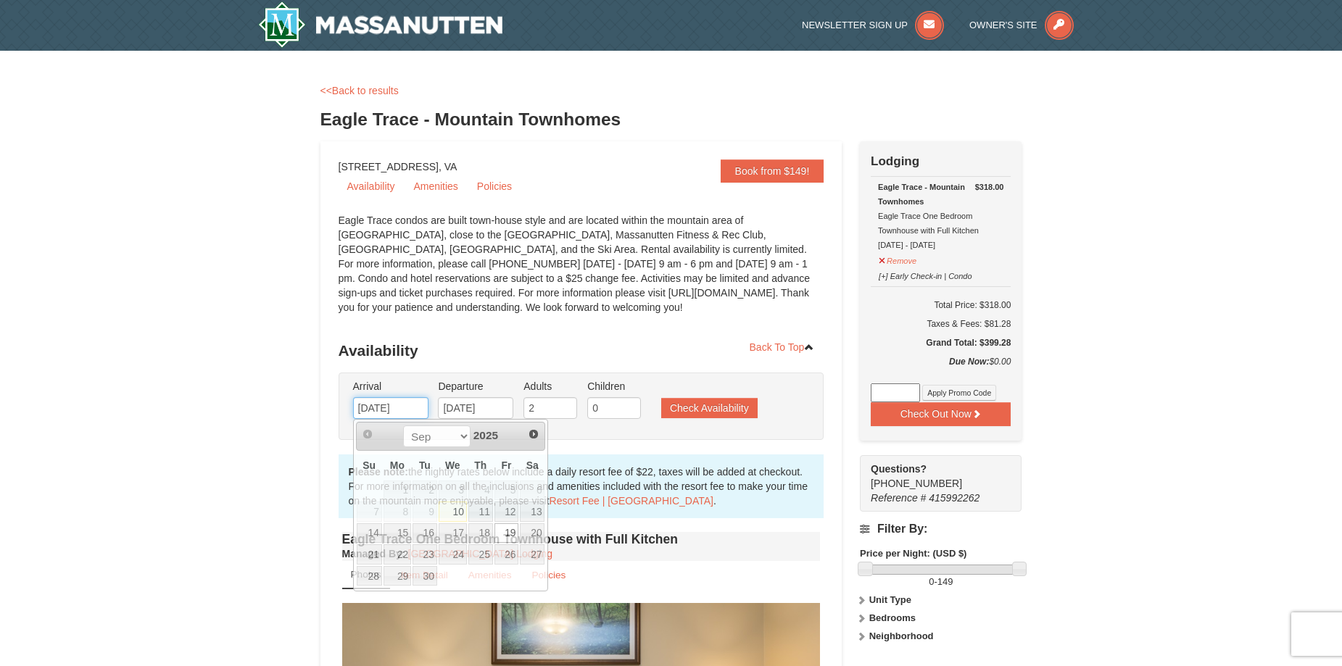
click at [397, 410] on input "09/19/2025" at bounding box center [390, 408] width 75 height 22
click at [532, 526] on link "20" at bounding box center [532, 533] width 25 height 20
type input "[DATE]"
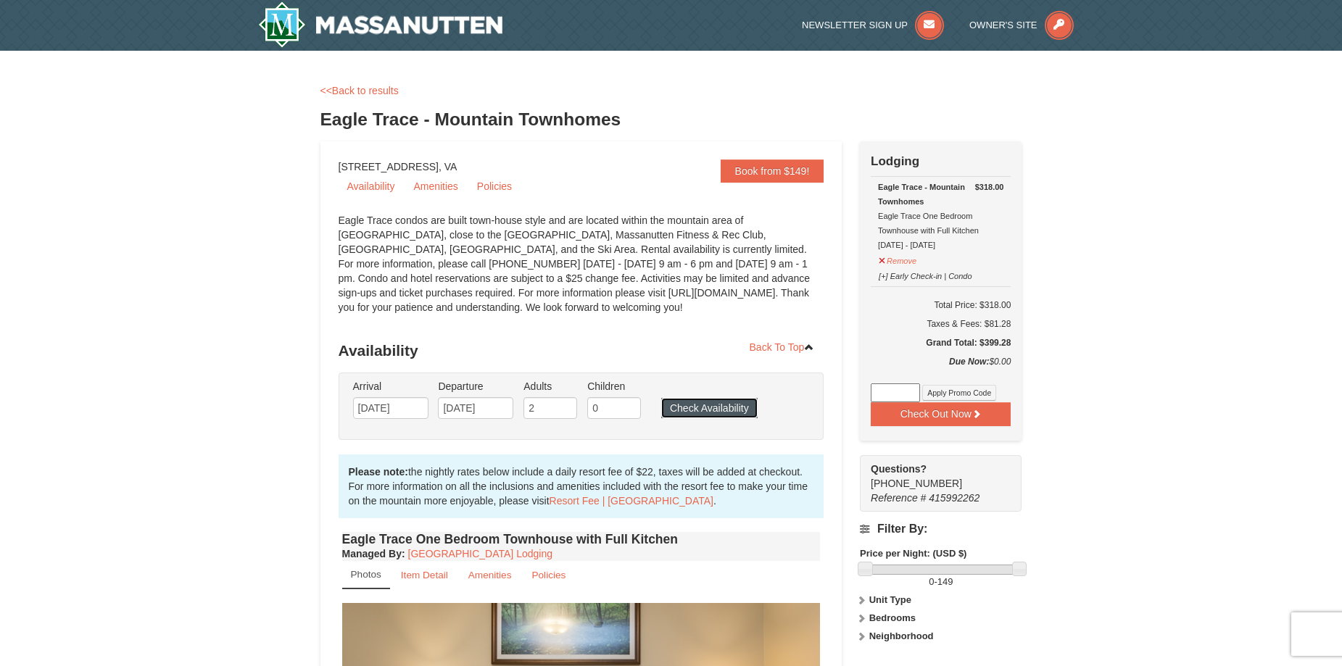
click at [676, 412] on button "Check Availability" at bounding box center [709, 408] width 96 height 20
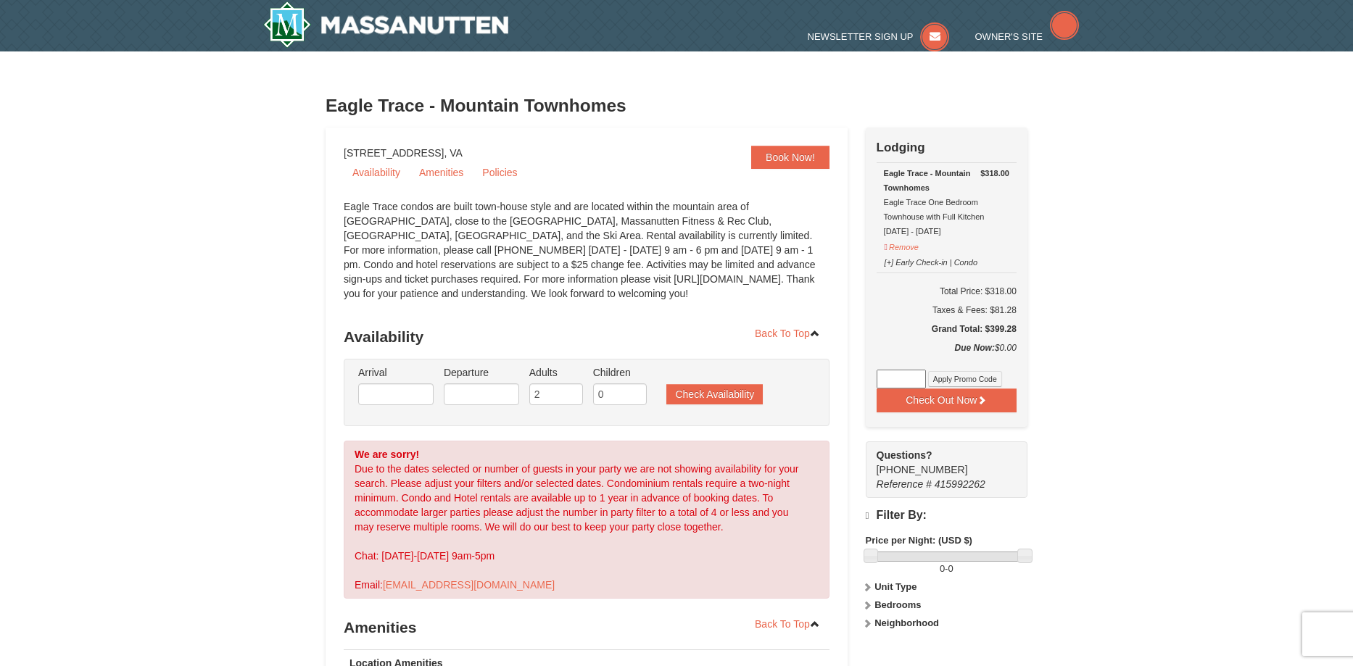
select select "9"
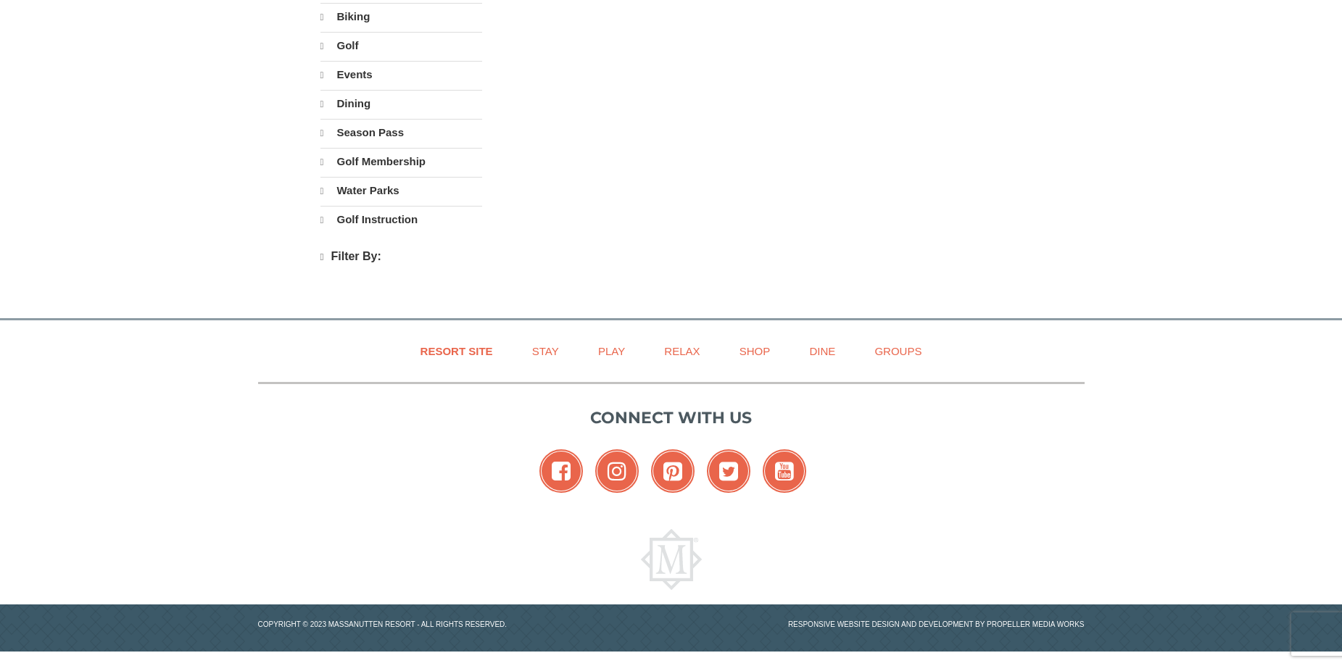
select select "9"
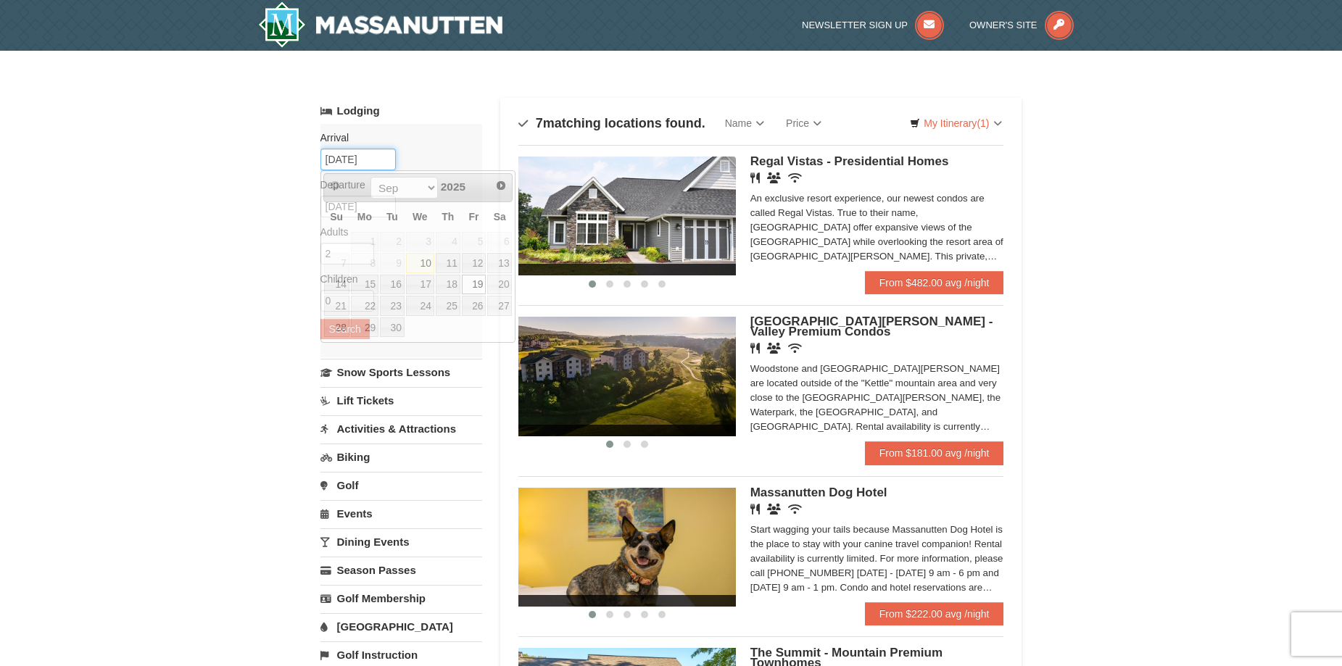
click at [368, 168] on input "09/19/2025" at bounding box center [357, 160] width 75 height 22
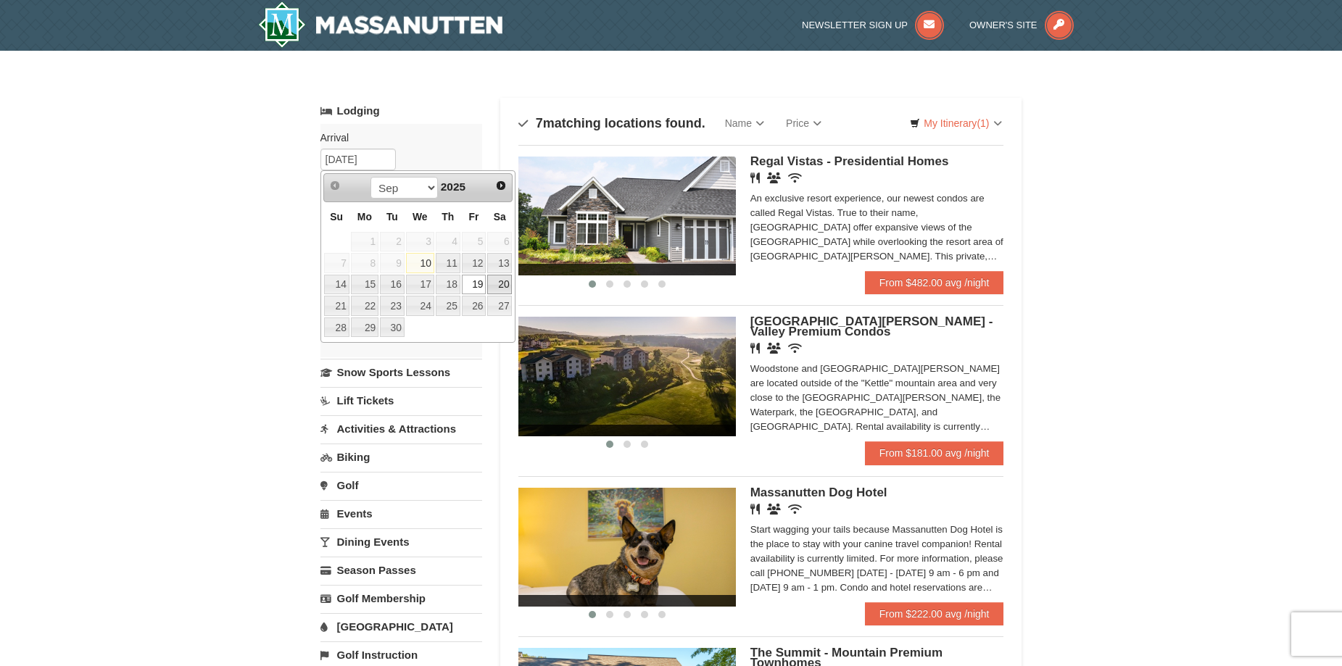
click at [499, 283] on link "20" at bounding box center [499, 285] width 25 height 20
type input "[DATE]"
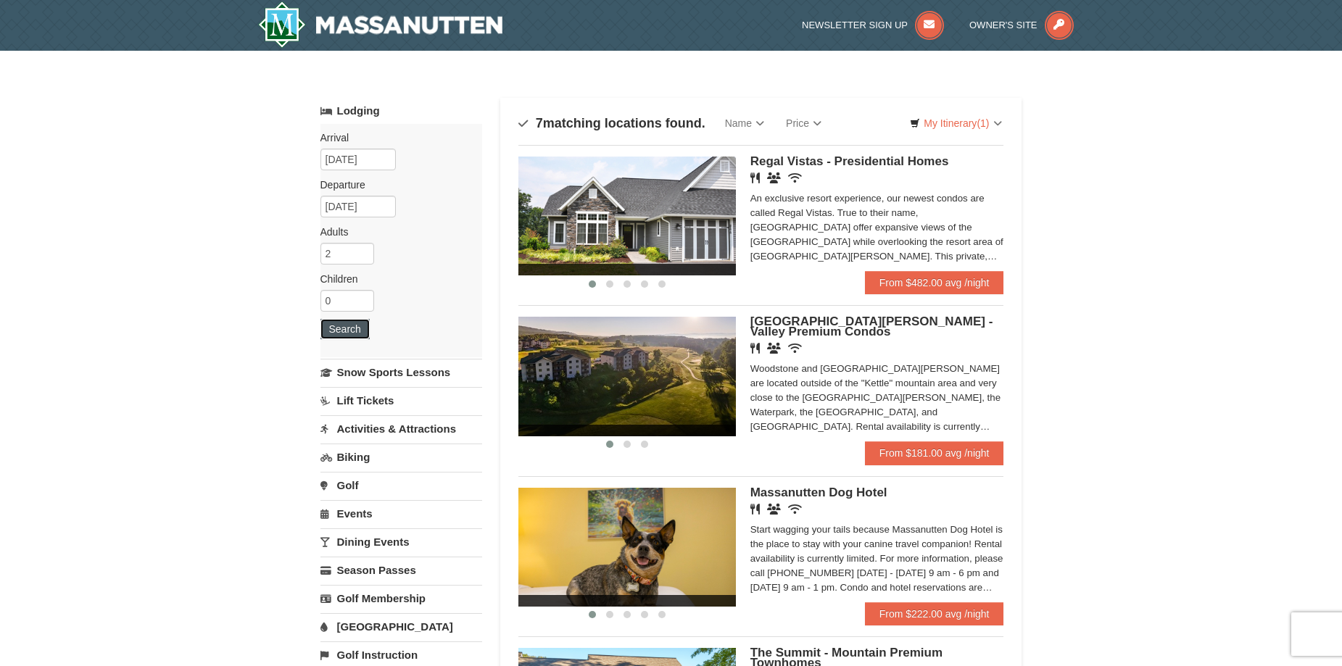
click at [353, 333] on button "Search" at bounding box center [344, 329] width 49 height 20
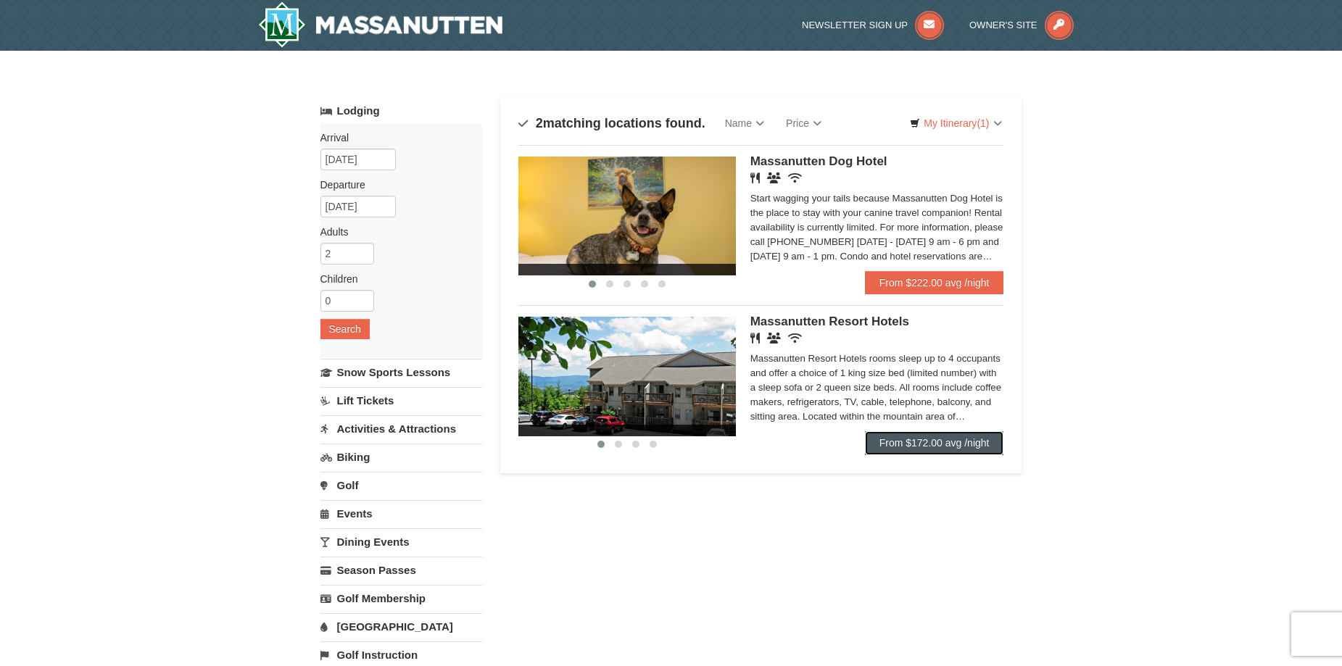
click at [950, 435] on link "From $172.00 avg /night" at bounding box center [934, 442] width 139 height 23
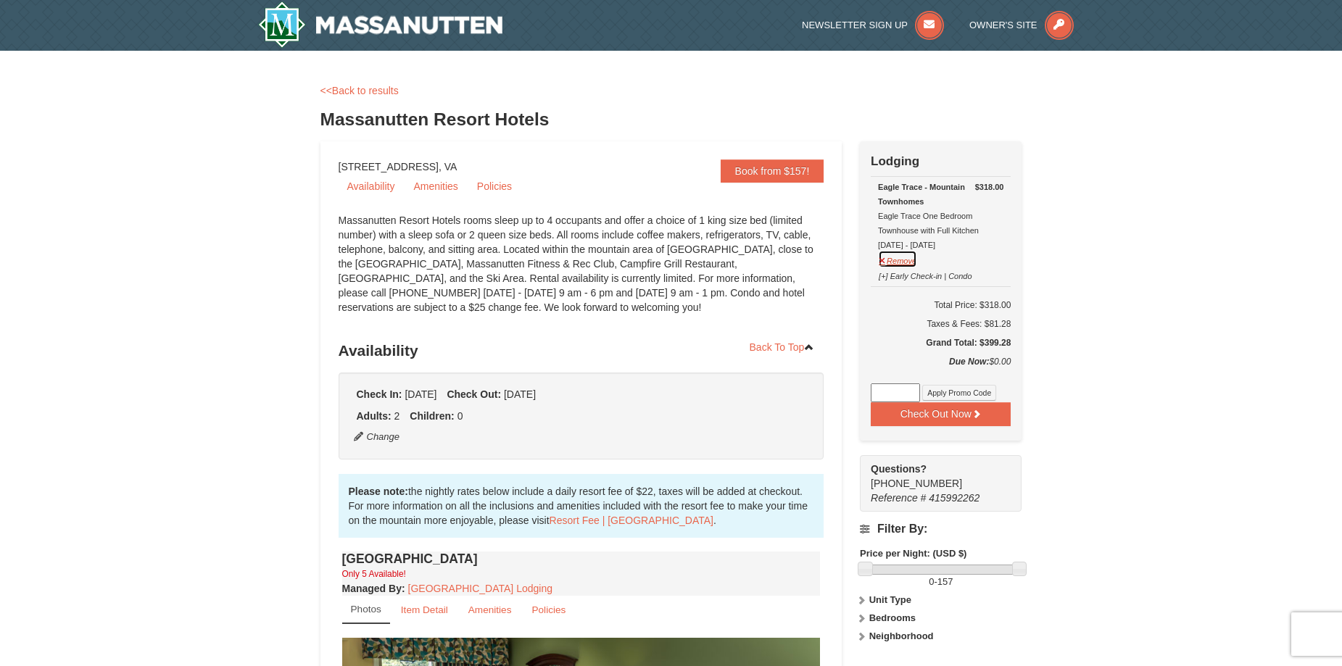
click at [904, 265] on button "Remove" at bounding box center [897, 259] width 39 height 18
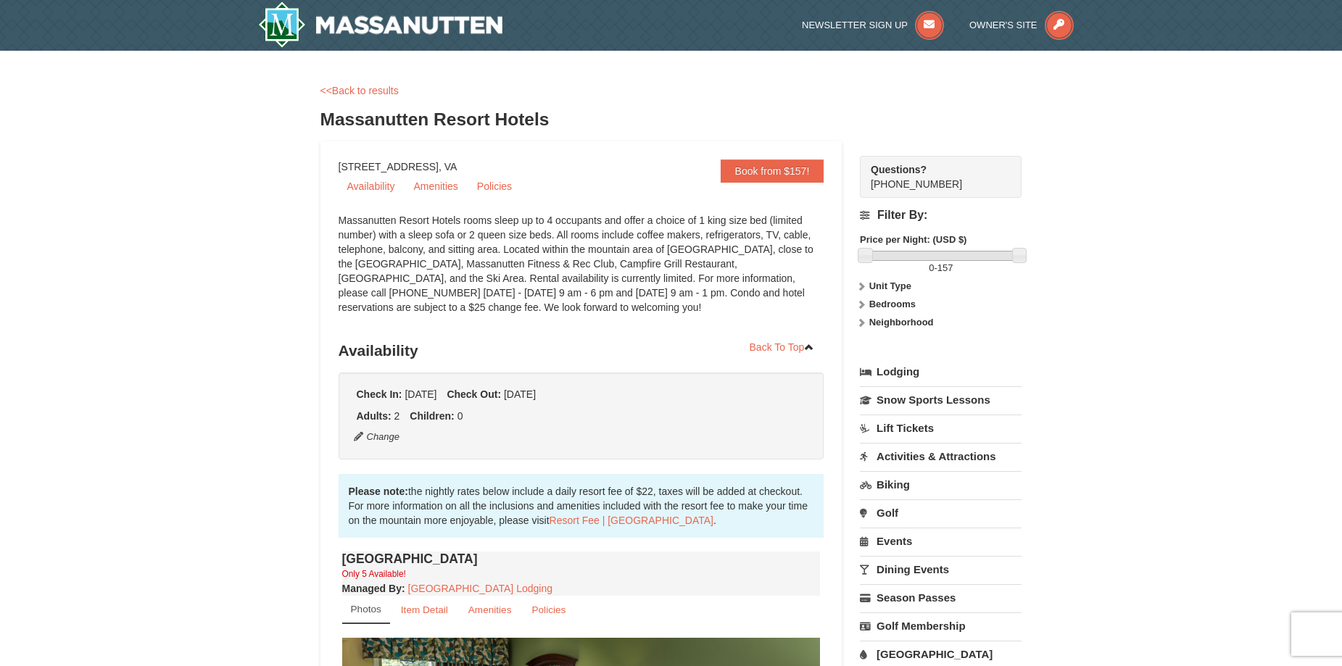
click at [373, 95] on link "<<Back to results" at bounding box center [359, 91] width 78 height 12
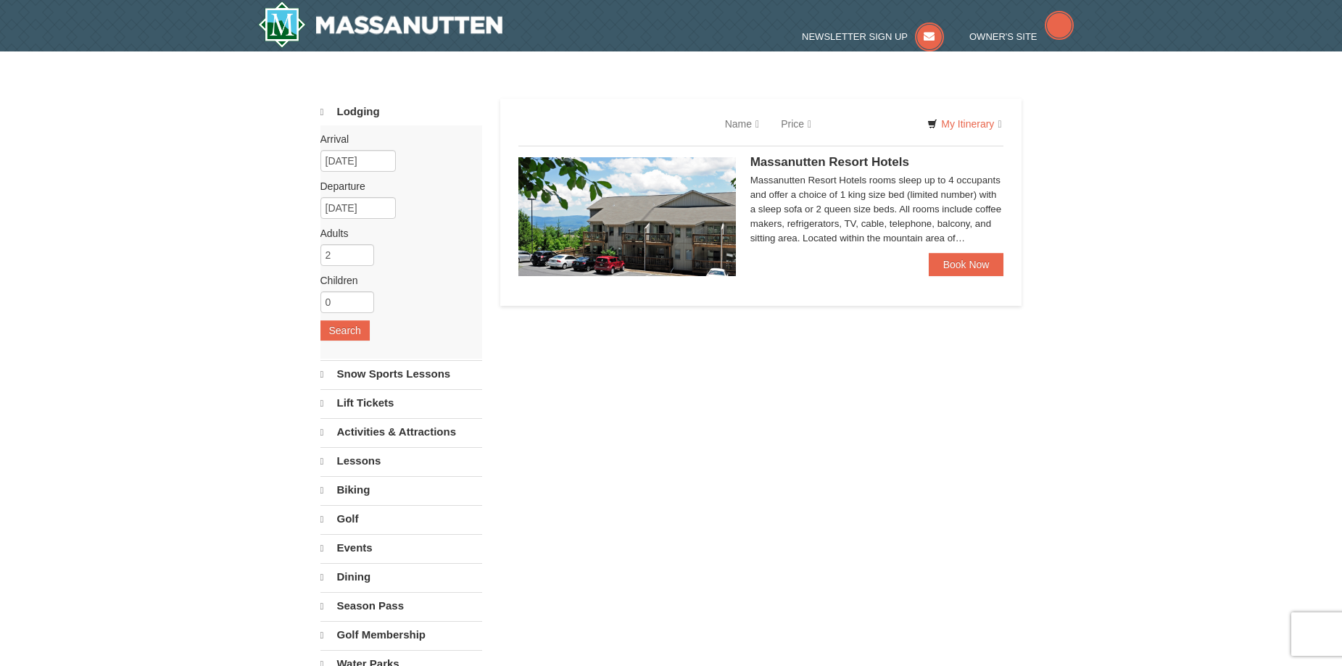
select select "9"
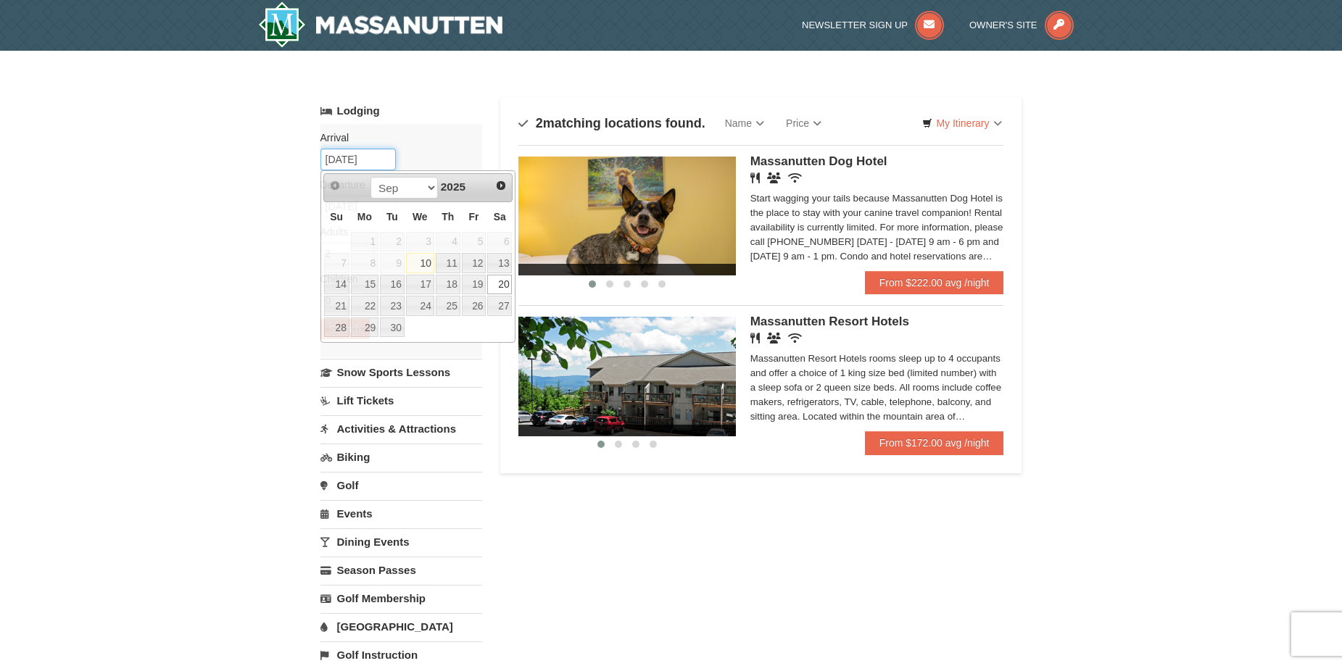
click at [370, 156] on input "09/20/2025" at bounding box center [357, 160] width 75 height 22
click at [481, 282] on link "19" at bounding box center [474, 285] width 25 height 20
type input "[DATE]"
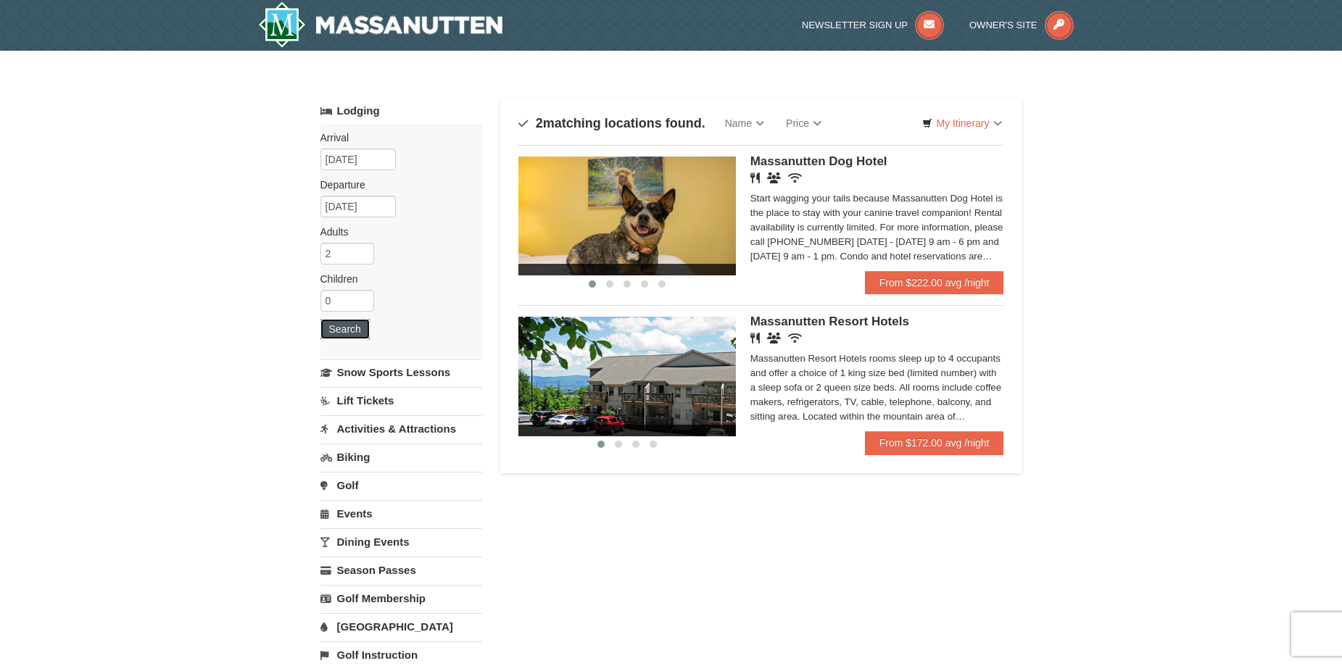
click at [349, 322] on button "Search" at bounding box center [344, 329] width 49 height 20
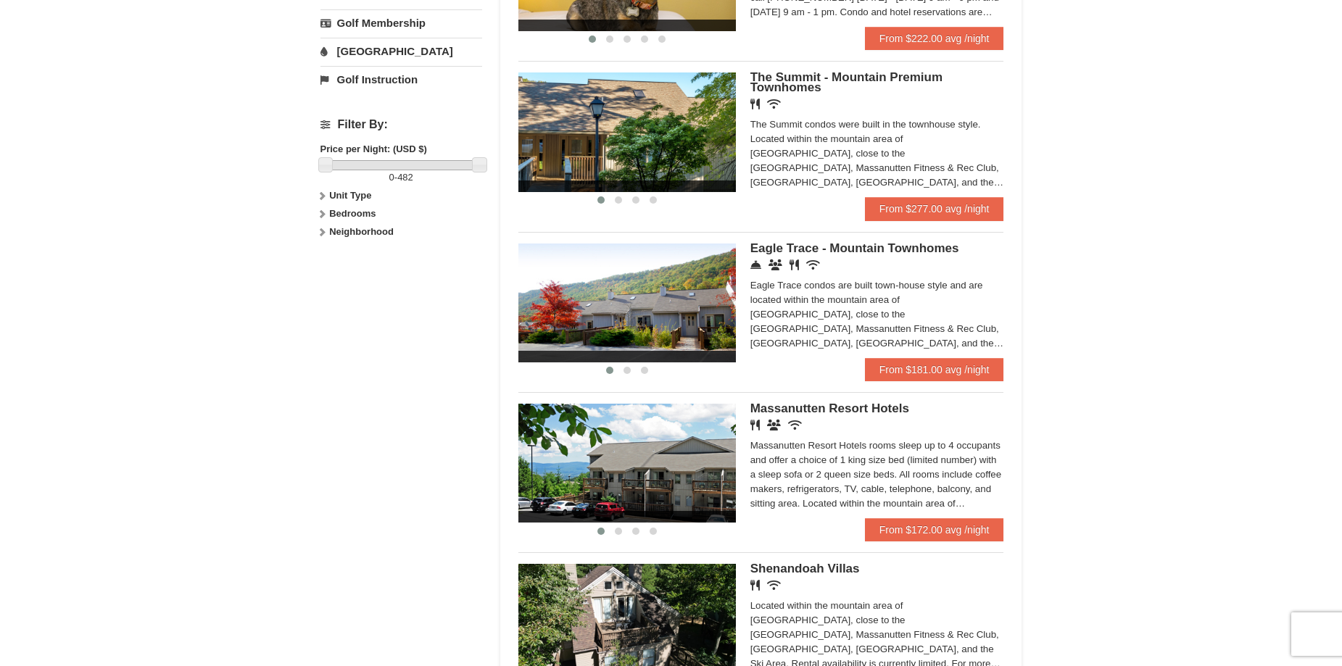
scroll to position [580, 0]
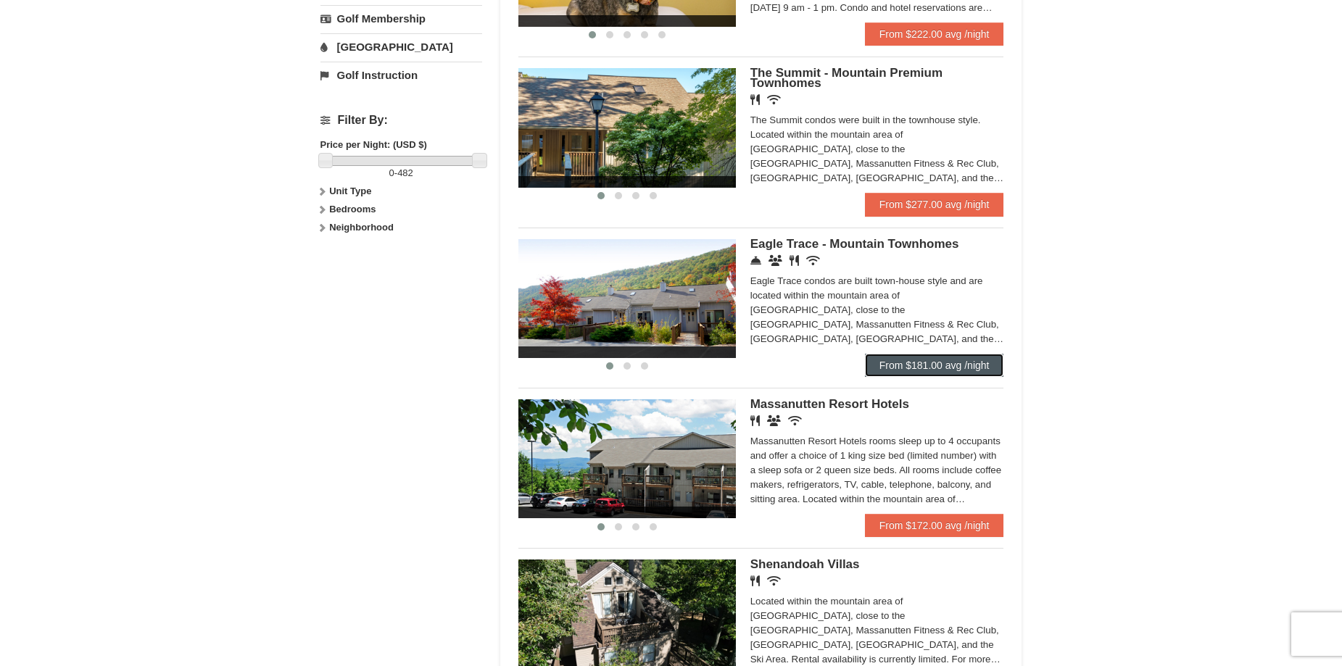
click at [903, 373] on link "From $181.00 avg /night" at bounding box center [934, 365] width 139 height 23
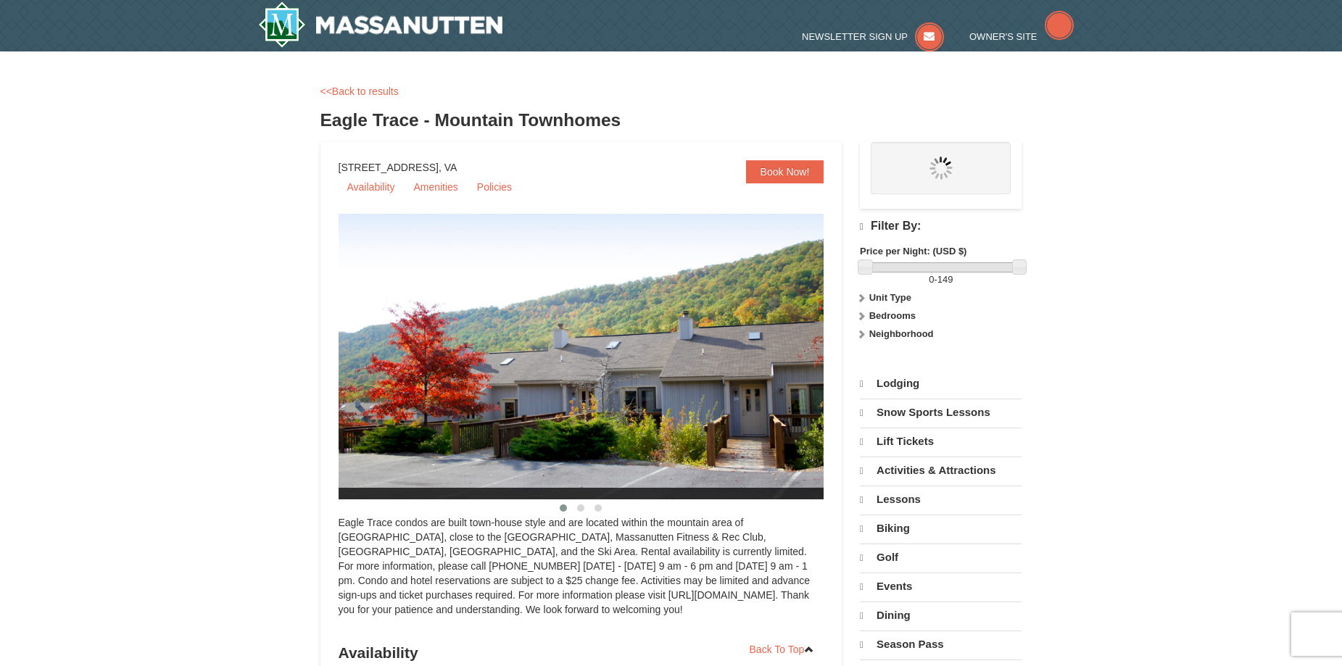
select select "9"
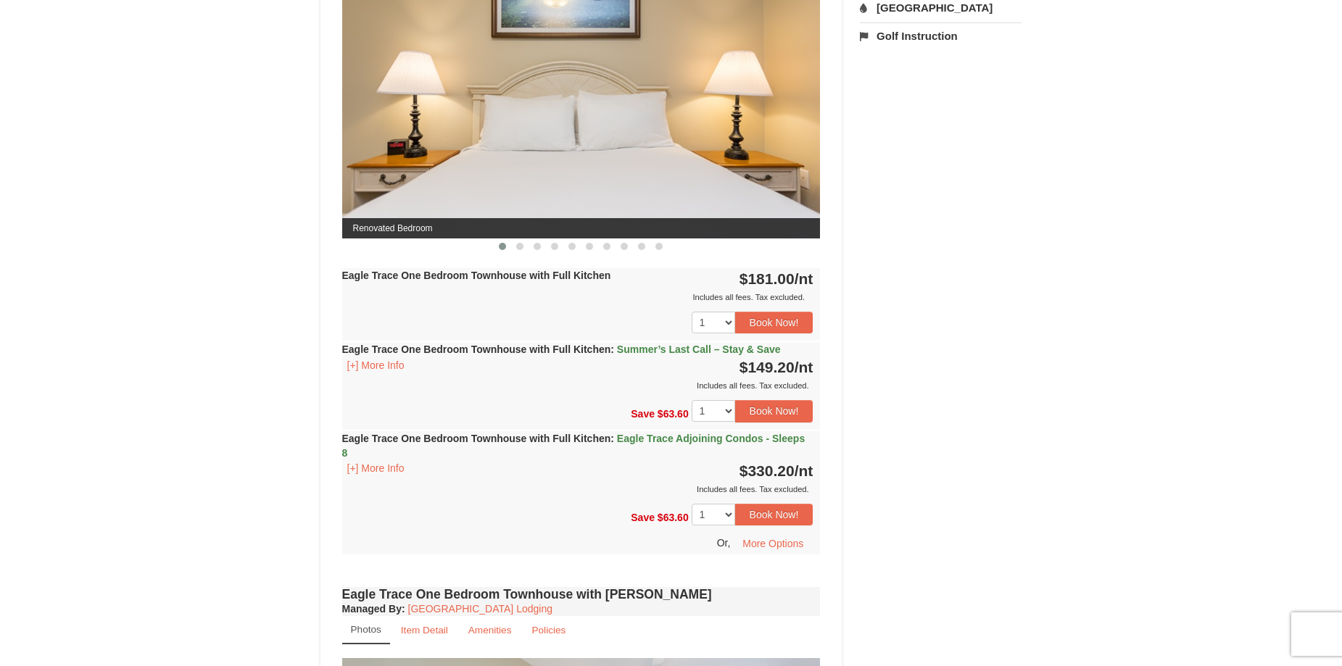
scroll to position [652, 0]
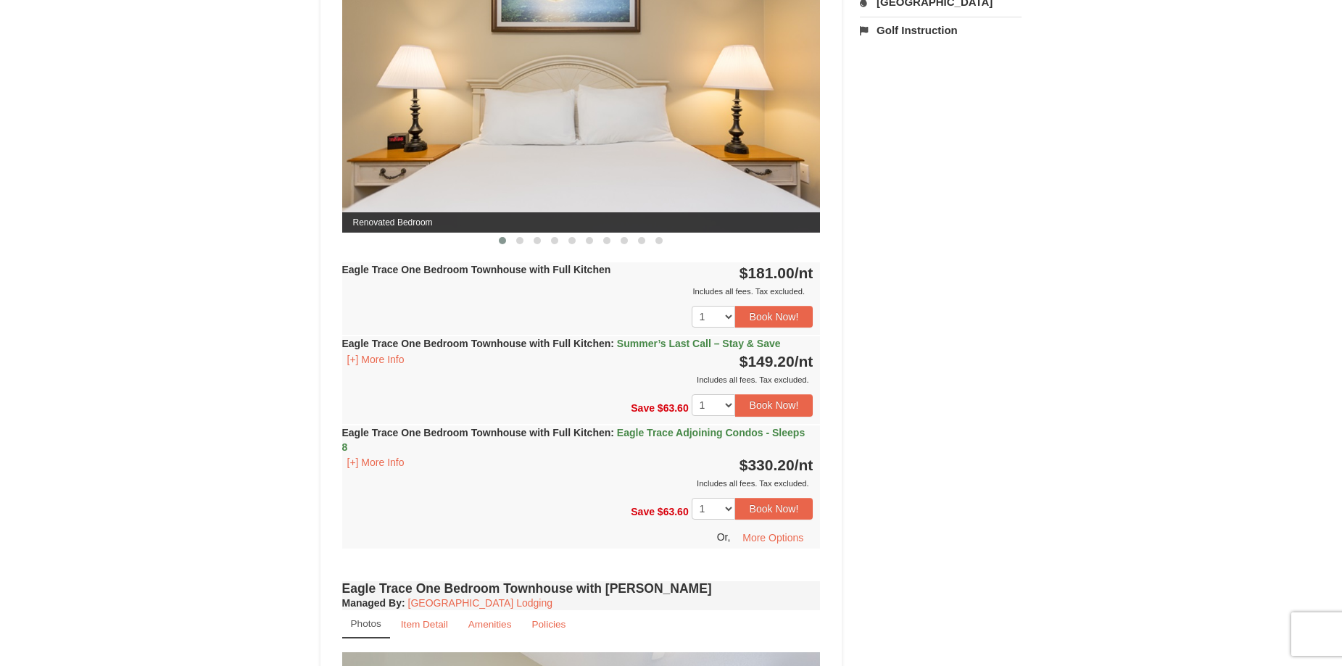
click at [517, 344] on strong "Eagle Trace One Bedroom Townhouse with Full Kitchen : Summer’s Last Call – Stay…" at bounding box center [561, 344] width 439 height 12
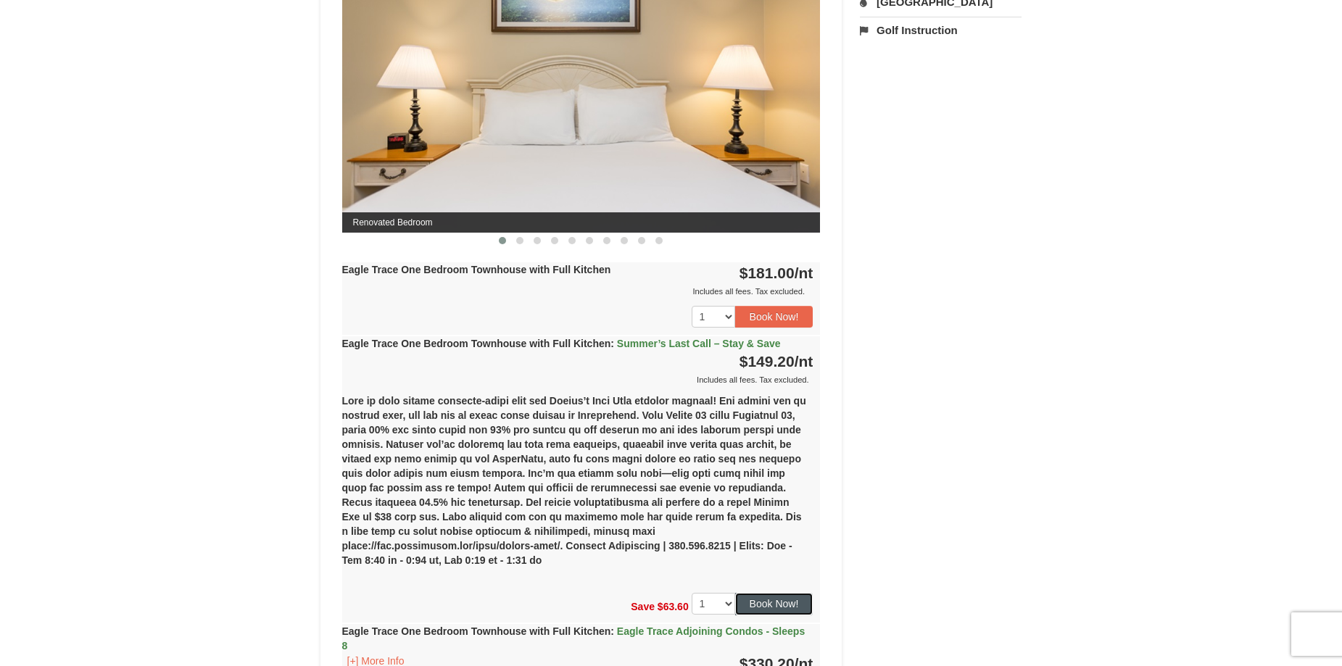
click at [764, 594] on button "Book Now!" at bounding box center [774, 604] width 78 height 22
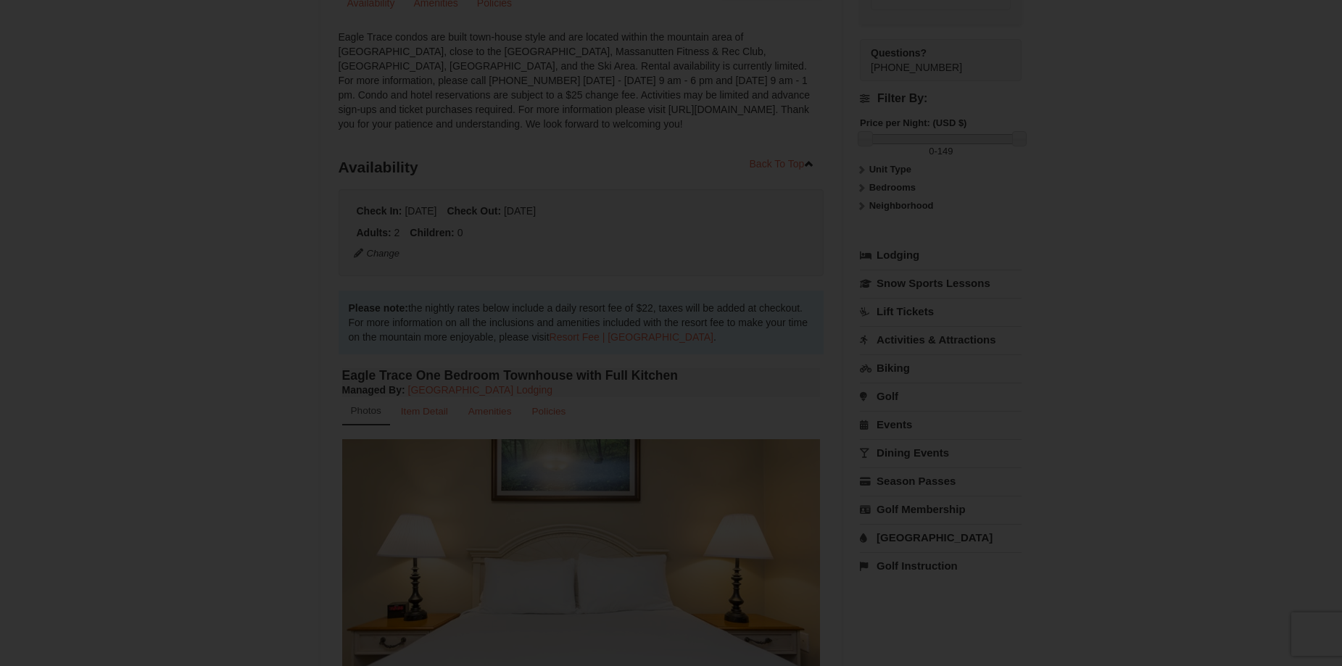
scroll to position [141, 0]
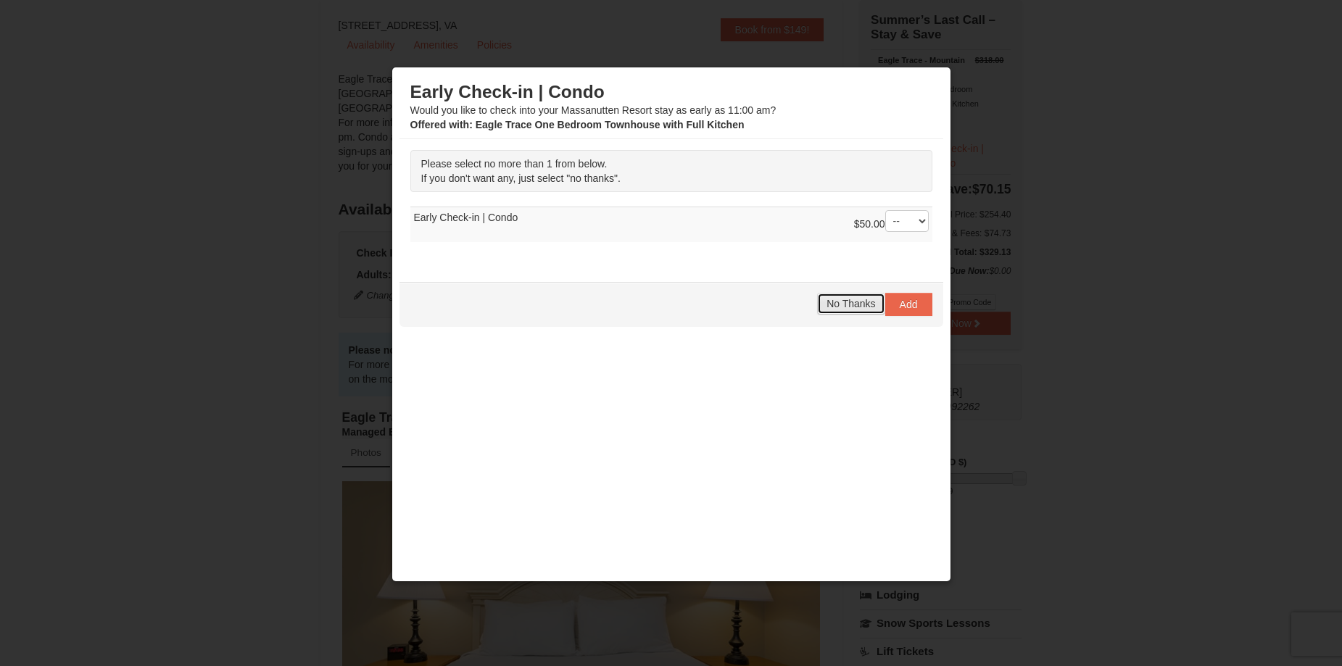
click at [826, 307] on span "No Thanks" at bounding box center [850, 304] width 49 height 12
